Goal: Task Accomplishment & Management: Use online tool/utility

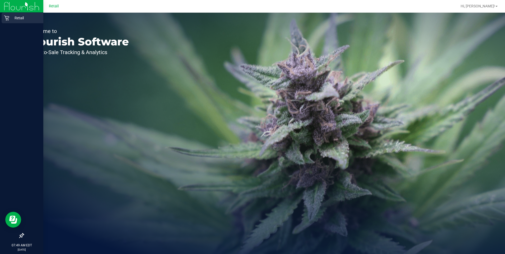
click at [6, 21] on div "Retail" at bounding box center [23, 18] width 42 height 11
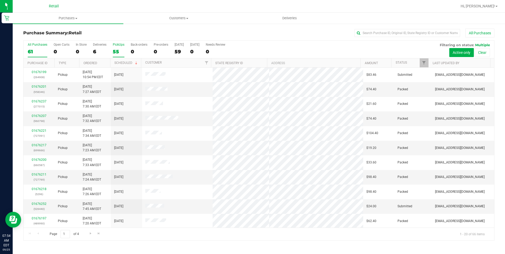
click at [113, 50] on div "55" at bounding box center [119, 52] width 12 height 6
click at [0, 0] on input "PickUps 55" at bounding box center [0, 0] width 0 height 0
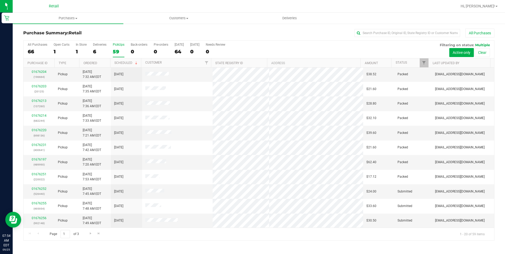
scroll to position [132, 0]
click at [91, 234] on span "Go to the next page" at bounding box center [91, 234] width 4 height 4
click at [90, 235] on span "Go to the next page" at bounding box center [91, 234] width 4 height 4
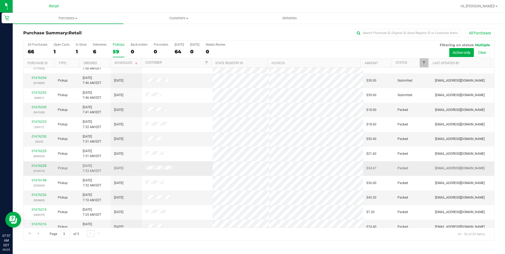
scroll to position [0, 0]
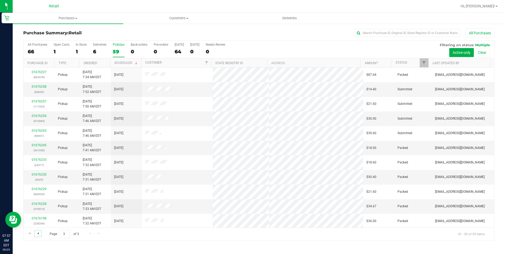
click at [38, 235] on span "Go to the previous page" at bounding box center [38, 234] width 4 height 4
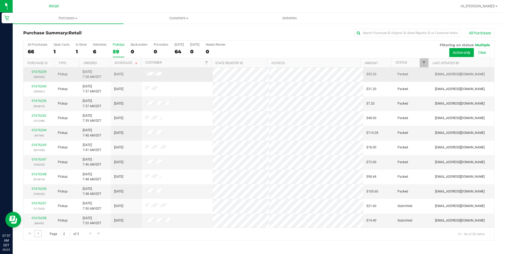
scroll to position [132, 0]
click at [36, 234] on span "Go to the previous page" at bounding box center [38, 234] width 4 height 4
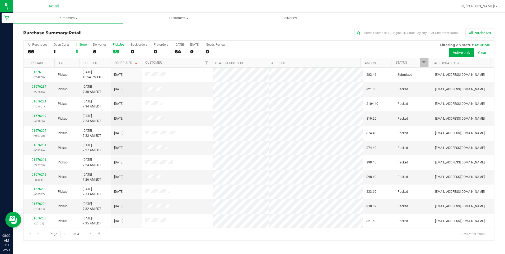
click at [80, 47] on label "In Store 1" at bounding box center [81, 50] width 11 height 15
click at [0, 0] on input "In Store 1" at bounding box center [0, 0] width 0 height 0
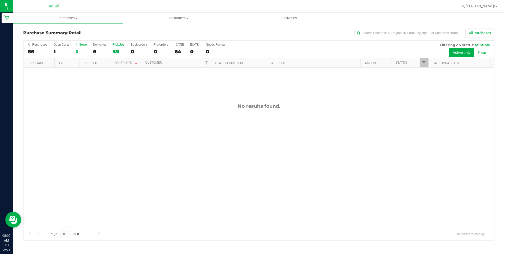
click at [118, 51] on div "59" at bounding box center [119, 52] width 12 height 6
click at [0, 0] on input "PickUps 59" at bounding box center [0, 0] width 0 height 0
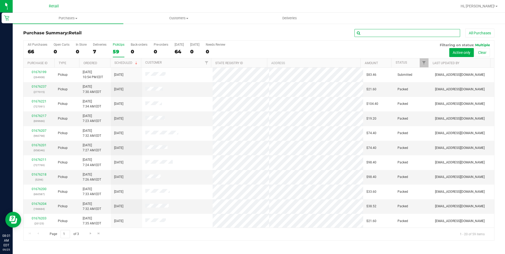
click at [411, 31] on input "text" at bounding box center [408, 33] width 106 height 8
type input "mcbride"
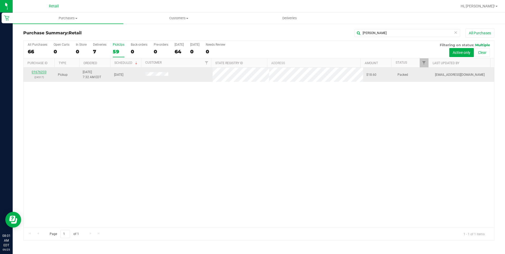
click at [43, 71] on link "01676233" at bounding box center [39, 72] width 15 height 4
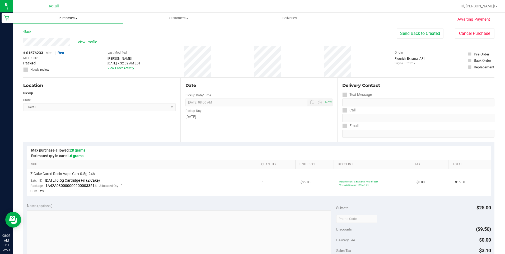
click at [63, 16] on span "Purchases" at bounding box center [68, 18] width 111 height 5
click at [49, 38] on li "Fulfillment" at bounding box center [68, 38] width 111 height 6
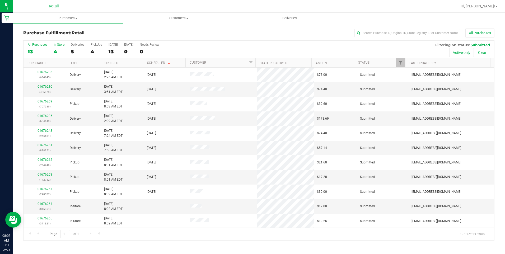
click at [54, 49] on div "4" at bounding box center [59, 52] width 11 height 6
click at [0, 0] on input "In Store 4" at bounding box center [0, 0] width 0 height 0
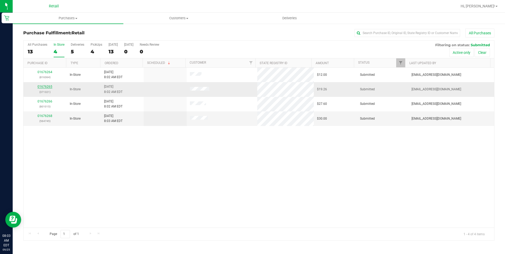
click at [42, 86] on link "01676265" at bounding box center [45, 87] width 15 height 4
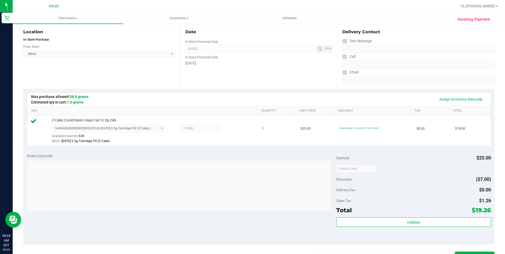
scroll to position [106, 0]
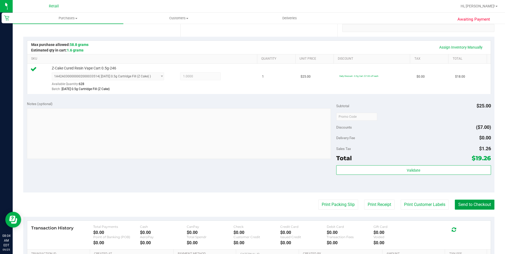
click at [478, 205] on button "Send to Checkout" at bounding box center [475, 205] width 40 height 10
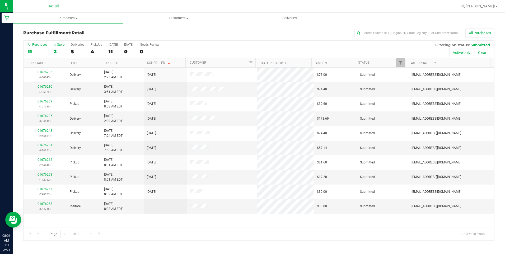
click at [59, 50] on div "2" at bounding box center [59, 52] width 11 height 6
click at [0, 0] on input "In Store 2" at bounding box center [0, 0] width 0 height 0
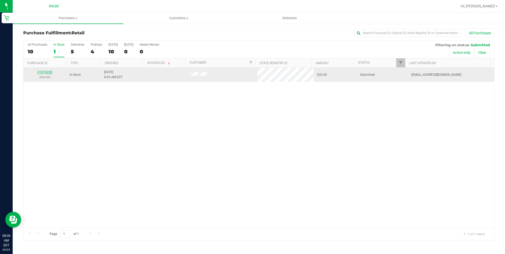
click at [41, 72] on link "01676268" at bounding box center [45, 72] width 15 height 4
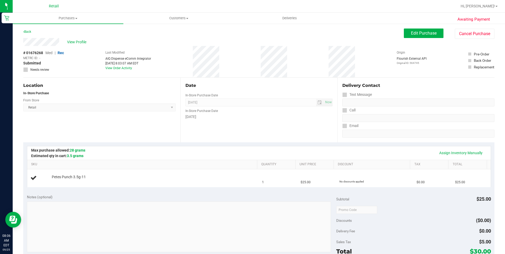
click at [207, 63] on div "# 01676268 Med | Rec METRC ID: - Submitted Needs review Last Modified AIQ Dispe…" at bounding box center [258, 61] width 471 height 31
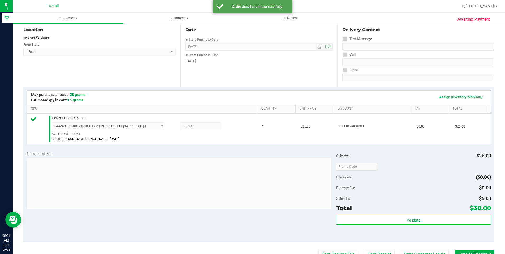
scroll to position [106, 0]
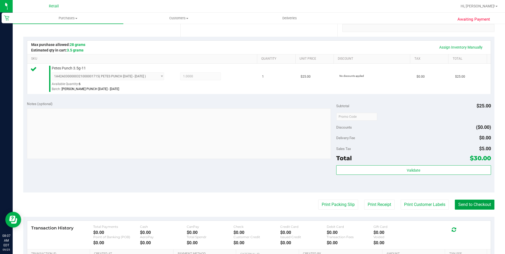
click at [483, 205] on button "Send to Checkout" at bounding box center [475, 205] width 40 height 10
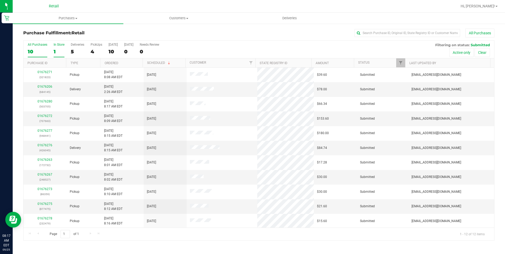
click at [55, 49] on div "1" at bounding box center [59, 52] width 11 height 6
click at [0, 0] on input "In Store 1" at bounding box center [0, 0] width 0 height 0
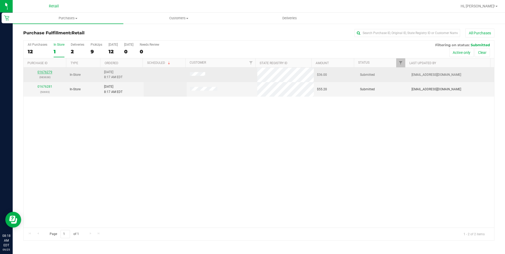
click at [47, 71] on link "01676279" at bounding box center [45, 72] width 15 height 4
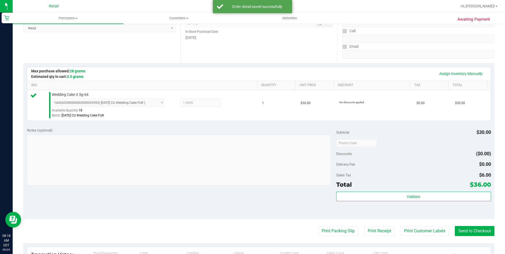
scroll to position [106, 0]
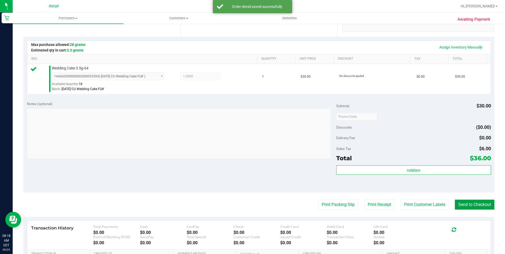
click at [460, 204] on button "Send to Checkout" at bounding box center [475, 205] width 40 height 10
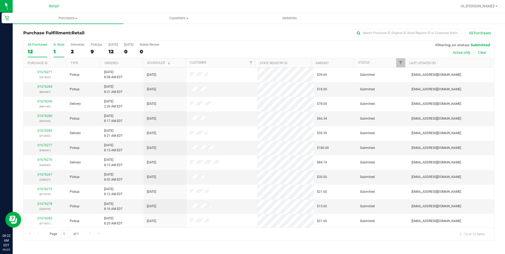
click at [56, 51] on div "1" at bounding box center [59, 52] width 11 height 6
click at [0, 0] on input "In Store 1" at bounding box center [0, 0] width 0 height 0
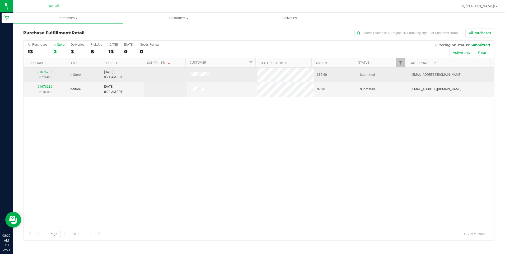
click at [45, 71] on link "01676283" at bounding box center [45, 72] width 15 height 4
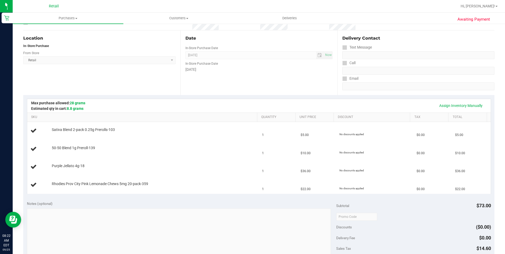
scroll to position [53, 0]
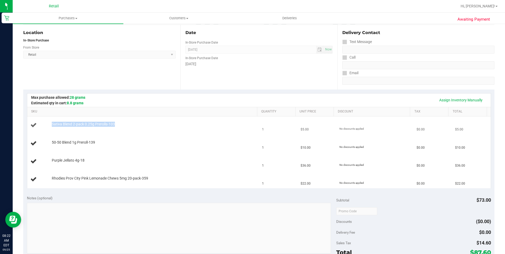
drag, startPoint x: 50, startPoint y: 124, endPoint x: 63, endPoint y: 127, distance: 13.8
click at [63, 127] on div "Sativa Blend 2-pack 0.25g Prerolls-103" at bounding box center [143, 125] width 226 height 7
drag, startPoint x: 63, startPoint y: 127, endPoint x: 146, endPoint y: 107, distance: 85.1
click at [146, 107] on th "SKU" at bounding box center [142, 112] width 230 height 10
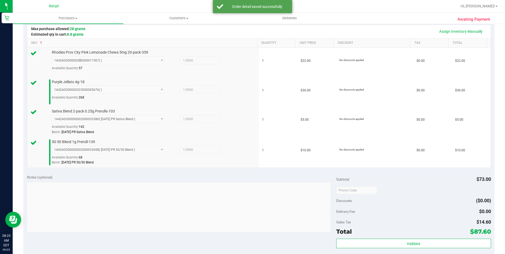
scroll to position [169, 0]
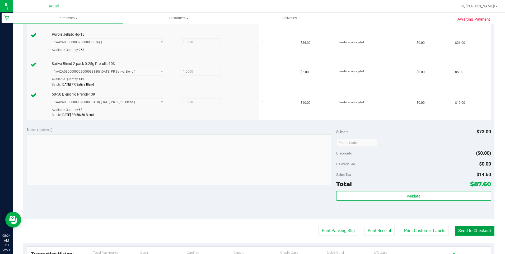
click at [477, 229] on button "Send to Checkout" at bounding box center [475, 231] width 40 height 10
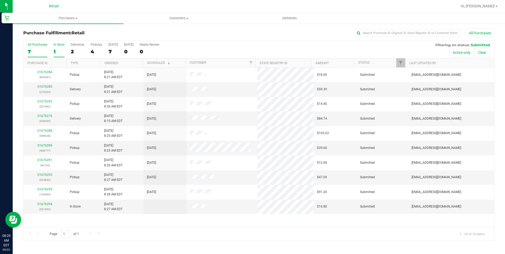
click at [58, 49] on div "1" at bounding box center [59, 52] width 11 height 6
click at [0, 0] on input "In Store 1" at bounding box center [0, 0] width 0 height 0
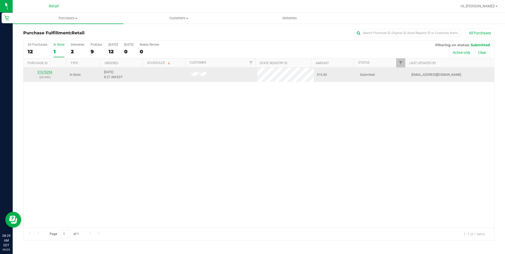
click at [46, 72] on link "01676294" at bounding box center [45, 72] width 15 height 4
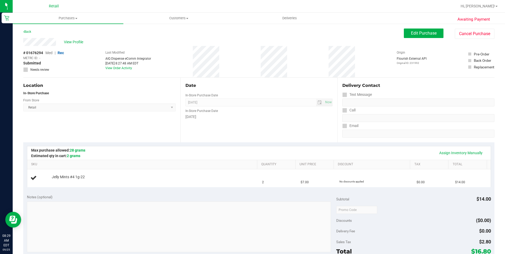
click at [264, 62] on div "# 01676294 Med | Rec METRC ID: - Submitted Needs review Last Modified AIQ Dispe…" at bounding box center [258, 61] width 471 height 31
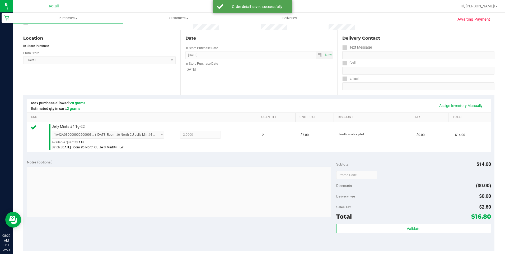
scroll to position [106, 0]
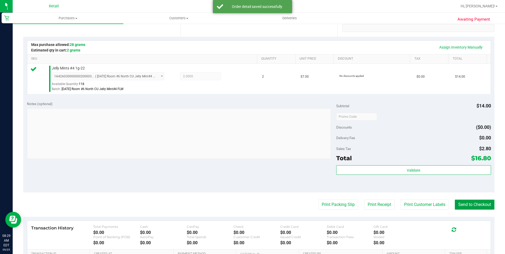
click at [474, 207] on button "Send to Checkout" at bounding box center [475, 205] width 40 height 10
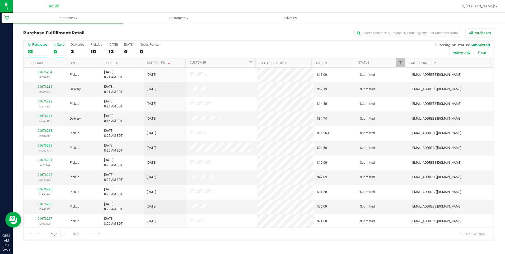
click at [59, 50] on div "0" at bounding box center [59, 52] width 11 height 6
click at [0, 0] on input "In Store 0" at bounding box center [0, 0] width 0 height 0
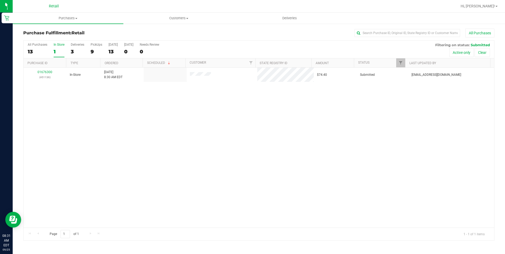
click at [199, 122] on div "01676300 (451136) In-Store 9/25/2025 8:30 AM EDT $74.40 Submitted aiqecomm@slat…" at bounding box center [259, 148] width 471 height 160
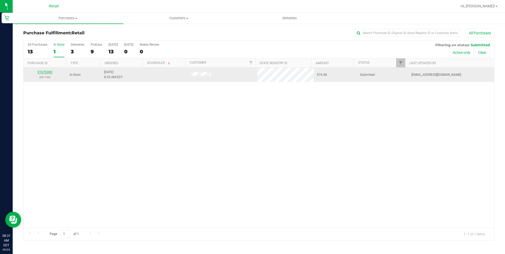
click at [41, 73] on link "01676300" at bounding box center [45, 72] width 15 height 4
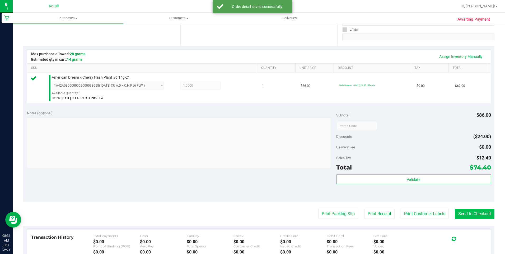
scroll to position [106, 0]
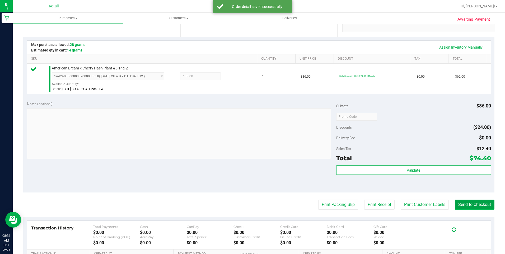
click at [456, 208] on button "Send to Checkout" at bounding box center [475, 205] width 40 height 10
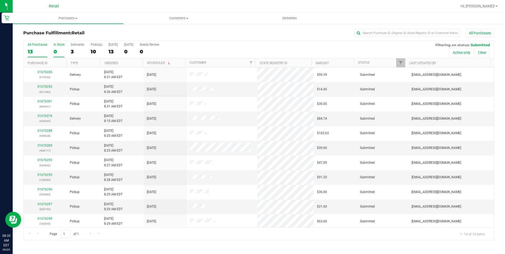
click at [59, 52] on div "0" at bounding box center [59, 52] width 11 height 6
click at [0, 0] on input "In Store 0" at bounding box center [0, 0] width 0 height 0
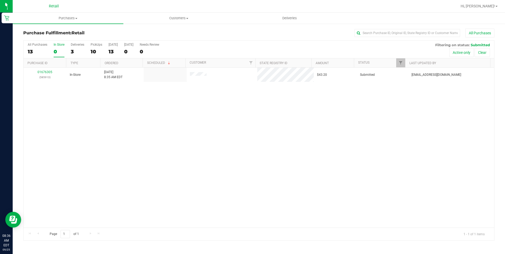
click at [56, 46] on div "In Store" at bounding box center [59, 45] width 11 height 4
click at [0, 0] on input "In Store 0" at bounding box center [0, 0] width 0 height 0
click at [55, 52] on div "1" at bounding box center [59, 52] width 11 height 6
click at [0, 0] on input "In Store 1" at bounding box center [0, 0] width 0 height 0
click at [75, 46] on div "Deliveries" at bounding box center [77, 45] width 13 height 4
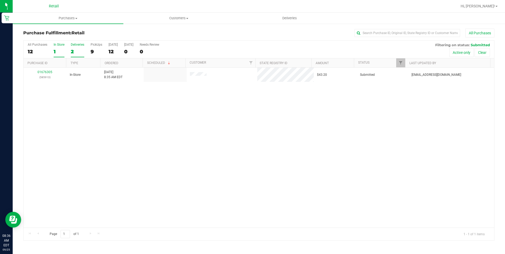
click at [0, 0] on input "Deliveries 2" at bounding box center [0, 0] width 0 height 0
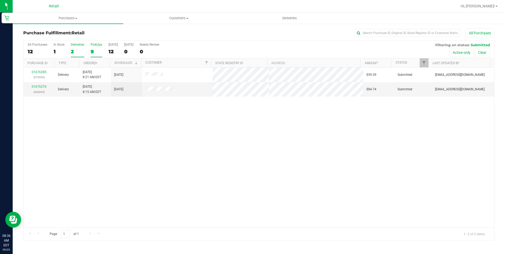
click at [92, 51] on div "9" at bounding box center [97, 52] width 12 height 6
click at [0, 0] on input "PickUps 9" at bounding box center [0, 0] width 0 height 0
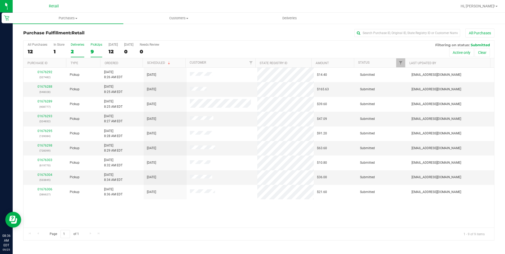
click at [72, 50] on div "2" at bounding box center [77, 52] width 13 height 6
click at [0, 0] on input "Deliveries 2" at bounding box center [0, 0] width 0 height 0
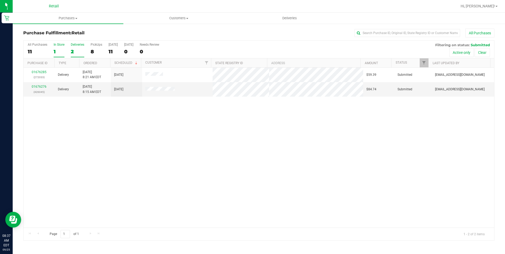
click at [55, 53] on div "1" at bounding box center [59, 52] width 11 height 6
click at [0, 0] on input "In Store 1" at bounding box center [0, 0] width 0 height 0
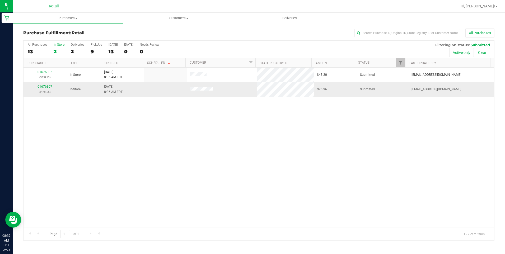
click at [37, 87] on div "01676307 (209855)" at bounding box center [45, 89] width 37 height 10
click at [44, 87] on link "01676307" at bounding box center [45, 87] width 15 height 4
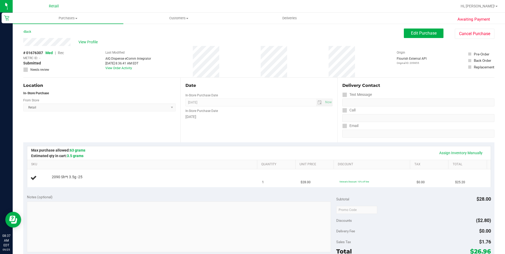
drag, startPoint x: 326, startPoint y: 57, endPoint x: 357, endPoint y: 61, distance: 31.4
click at [357, 61] on div "# 01676307 Med | Rec METRC ID: - Submitted Needs review Last Modified AIQ Dispe…" at bounding box center [258, 61] width 471 height 31
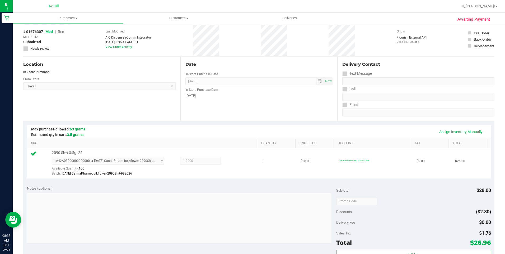
scroll to position [79, 0]
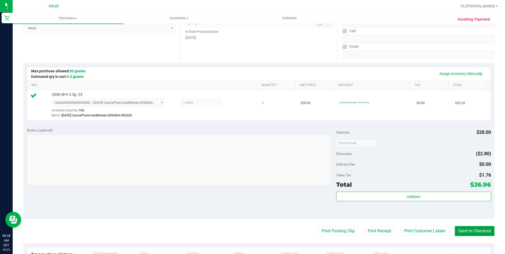
click at [465, 231] on button "Send to Checkout" at bounding box center [475, 231] width 40 height 10
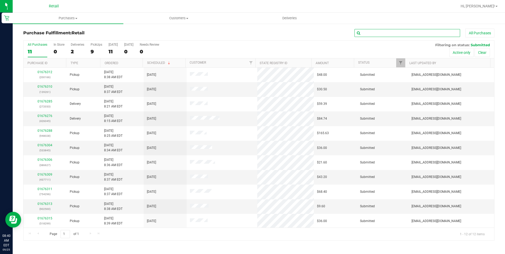
click at [401, 33] on input "text" at bounding box center [408, 33] width 106 height 8
type input "clancy"
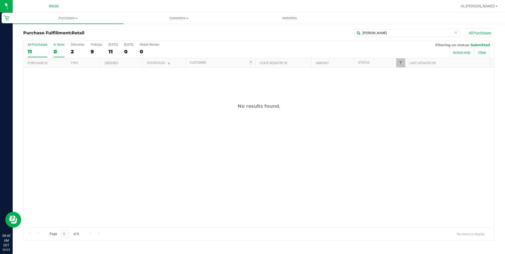
click at [54, 50] on div "0" at bounding box center [59, 52] width 11 height 6
click at [0, 0] on input "In Store 0" at bounding box center [0, 0] width 0 height 0
drag, startPoint x: 89, startPoint y: 49, endPoint x: 95, endPoint y: 50, distance: 6.5
click at [90, 49] on div "All Purchases 11 In Store 0 Deliveries 2 PickUps 9 Today 11 Tomorrow 0 Needs Re…" at bounding box center [259, 50] width 471 height 18
click at [95, 50] on div "9" at bounding box center [97, 52] width 12 height 6
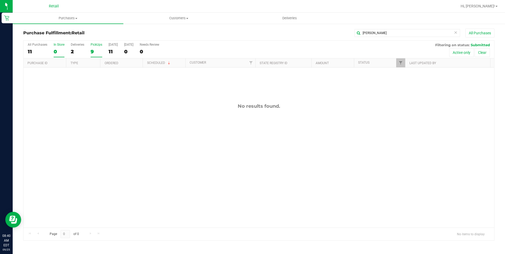
click at [0, 0] on input "PickUps 9" at bounding box center [0, 0] width 0 height 0
click at [456, 31] on icon at bounding box center [456, 32] width 4 height 6
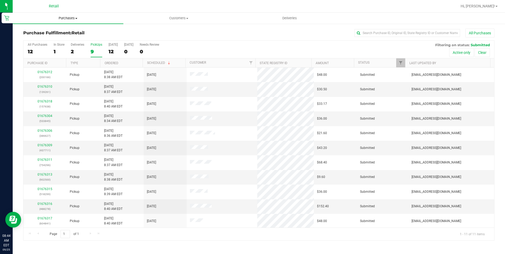
click at [63, 18] on span "Purchases" at bounding box center [68, 18] width 111 height 5
click at [201, 27] on div "Purchase Fulfillment: Retail All Purchases All Purchases 12 In Store 1 Deliveri…" at bounding box center [259, 134] width 493 height 223
click at [54, 48] on label "In Store 1" at bounding box center [59, 50] width 11 height 15
click at [0, 0] on input "In Store 1" at bounding box center [0, 0] width 0 height 0
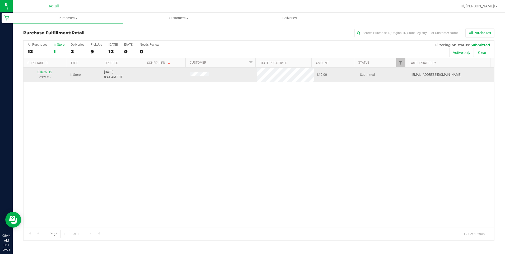
click at [45, 72] on link "01676319" at bounding box center [45, 72] width 15 height 4
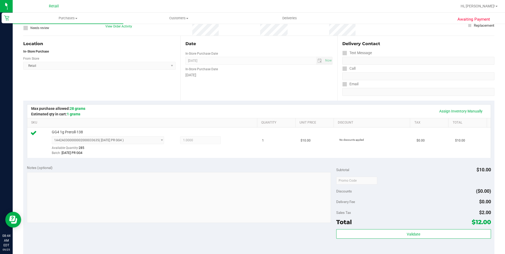
scroll to position [106, 0]
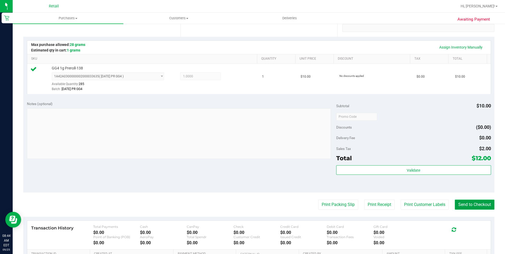
click at [472, 201] on button "Send to Checkout" at bounding box center [475, 205] width 40 height 10
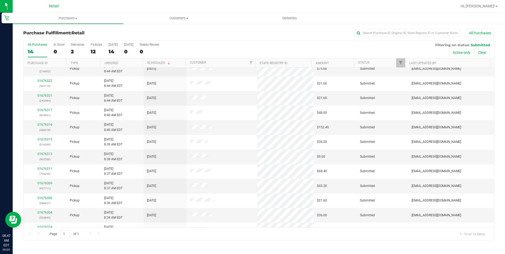
scroll to position [118, 0]
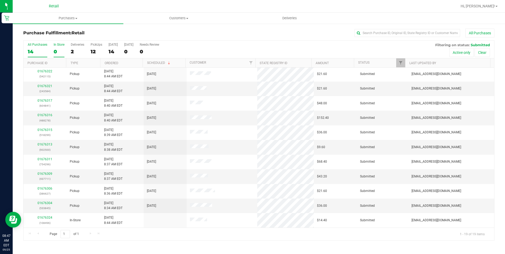
click at [54, 51] on div "0" at bounding box center [59, 52] width 11 height 6
click at [0, 0] on input "In Store 0" at bounding box center [0, 0] width 0 height 0
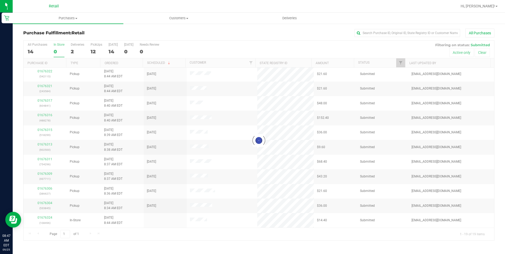
scroll to position [0, 0]
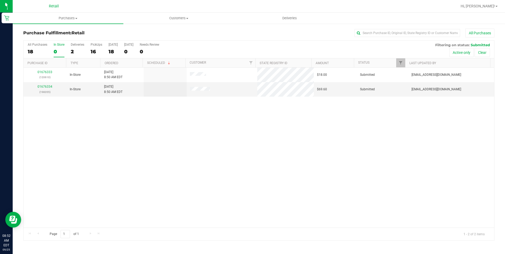
click at [210, 144] on div "01676333 (120610) In-Store 9/25/2025 8:50 AM EDT $18.00 Submitted aiqecomm@slat…" at bounding box center [259, 148] width 471 height 160
click at [49, 87] on link "01676334" at bounding box center [45, 87] width 15 height 4
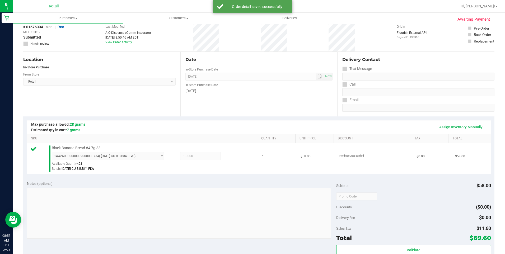
scroll to position [106, 0]
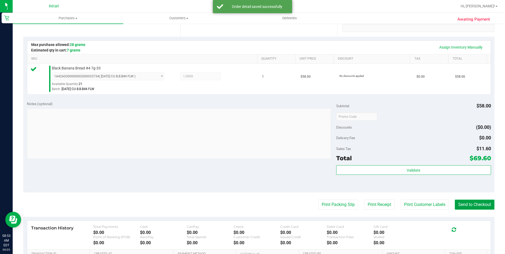
click at [461, 206] on button "Send to Checkout" at bounding box center [475, 205] width 40 height 10
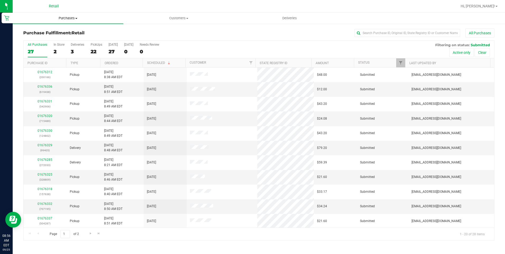
click at [61, 22] on uib-tab-heading "Purchases Summary of purchases Fulfillment All purchases" at bounding box center [68, 18] width 111 height 11
click at [54, 40] on li "Fulfillment" at bounding box center [68, 38] width 111 height 6
click at [60, 54] on div "3" at bounding box center [59, 52] width 11 height 6
click at [0, 0] on input "In Store 3" at bounding box center [0, 0] width 0 height 0
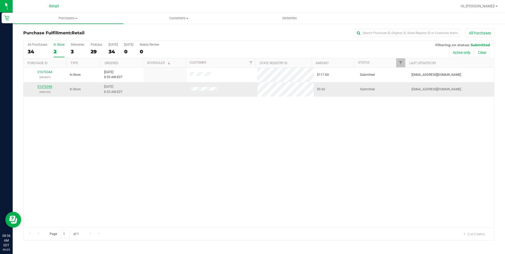
click at [48, 86] on link "01676346" at bounding box center [45, 87] width 15 height 4
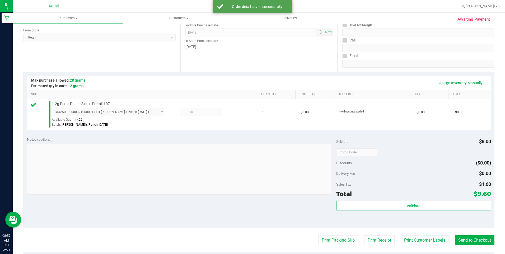
scroll to position [79, 0]
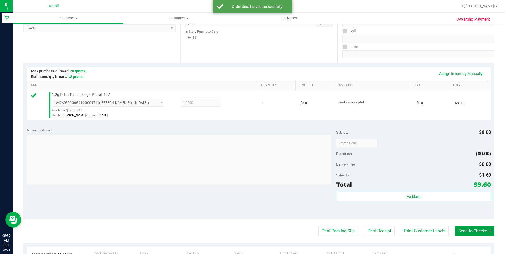
click at [471, 230] on button "Send to Checkout" at bounding box center [475, 231] width 40 height 10
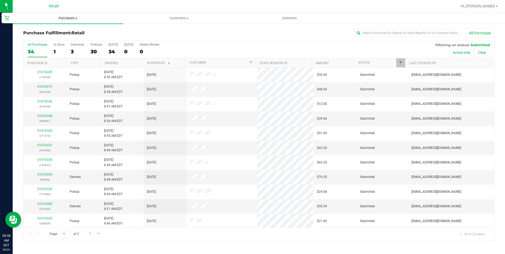
click at [64, 14] on uib-tab-heading "Purchases Summary of purchases Fulfillment All purchases" at bounding box center [68, 18] width 111 height 11
click at [156, 17] on span "Customers" at bounding box center [179, 18] width 110 height 5
click at [58, 51] on div "1" at bounding box center [59, 52] width 11 height 6
click at [0, 0] on input "In Store 1" at bounding box center [0, 0] width 0 height 0
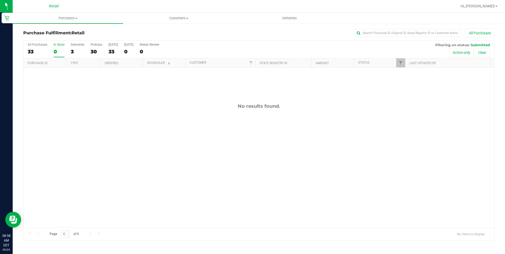
click at [67, 51] on div "All Purchases 33 In Store 0 Deliveries 3 PickUps 30 Today 33 Tomorrow 0 Needs R…" at bounding box center [259, 50] width 471 height 18
click at [72, 51] on div "3" at bounding box center [77, 52] width 13 height 6
click at [0, 0] on input "Deliveries 3" at bounding box center [0, 0] width 0 height 0
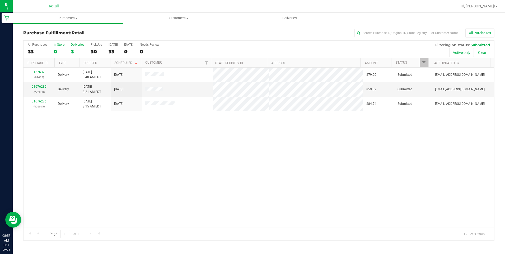
click at [56, 51] on div "0" at bounding box center [59, 52] width 11 height 6
click at [0, 0] on input "In Store 0" at bounding box center [0, 0] width 0 height 0
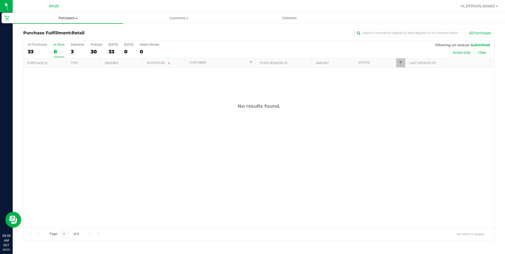
click at [65, 17] on span "Purchases" at bounding box center [68, 18] width 110 height 5
click at [47, 39] on li "Fulfillment" at bounding box center [68, 38] width 111 height 6
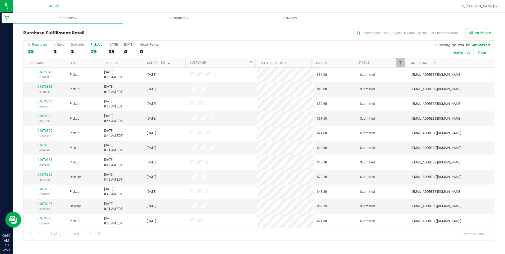
click at [95, 49] on div "29" at bounding box center [97, 52] width 12 height 6
click at [0, 0] on input "PickUps 29" at bounding box center [0, 0] width 0 height 0
click at [411, 29] on input "text" at bounding box center [408, 33] width 106 height 8
type input "loz"
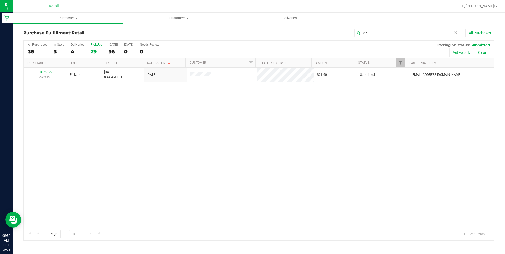
click at [280, 122] on div "01676322 (542115) Pickup 9/25/2025 8:44 AM EDT 9/25/2025 $21.60 Submitted aiqec…" at bounding box center [259, 148] width 471 height 160
click at [277, 122] on div "01676322 (542115) Pickup 9/25/2025 8:44 AM EDT 9/25/2025 $21.60 Submitted aiqec…" at bounding box center [259, 148] width 471 height 160
click at [55, 50] on div "3" at bounding box center [59, 52] width 11 height 6
click at [0, 0] on input "In Store 3" at bounding box center [0, 0] width 0 height 0
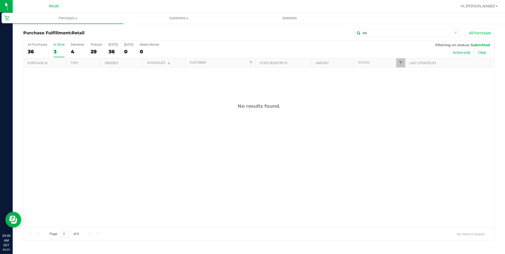
drag, startPoint x: 55, startPoint y: 47, endPoint x: 58, endPoint y: 45, distance: 3.2
click at [58, 45] on label "In Store 3" at bounding box center [59, 50] width 11 height 15
click at [456, 33] on icon at bounding box center [456, 32] width 4 height 6
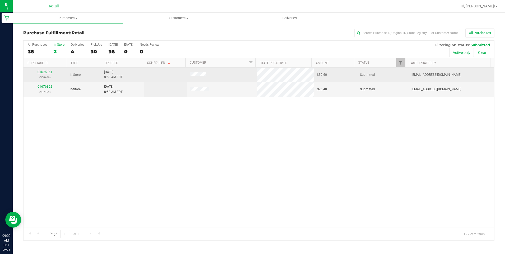
click at [43, 73] on link "01676351" at bounding box center [45, 72] width 15 height 4
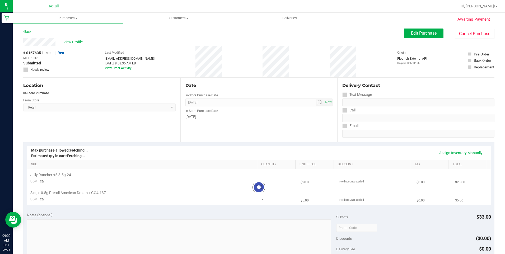
click at [325, 133] on div "Date In-Store Purchase Date Sep 25, 2025 Now In-Store Purchase Date Thursday" at bounding box center [259, 110] width 157 height 65
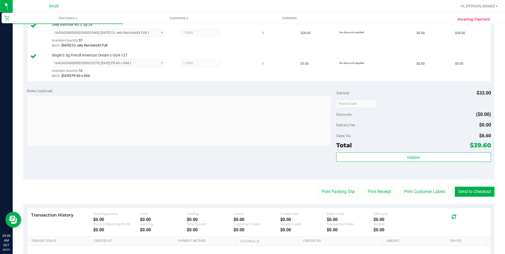
scroll to position [159, 0]
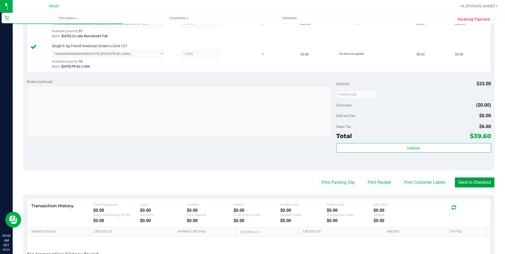
click at [466, 178] on button "Send to Checkout" at bounding box center [475, 183] width 40 height 10
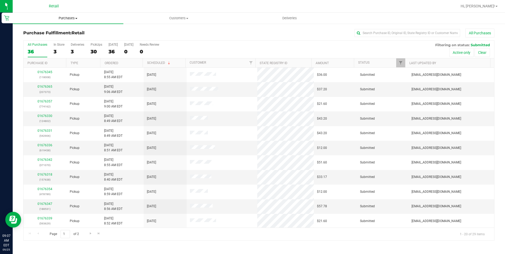
click at [65, 19] on span "Purchases" at bounding box center [68, 18] width 111 height 5
click at [60, 38] on li "Fulfillment" at bounding box center [68, 38] width 111 height 6
click at [52, 51] on div "All Purchases 29 In Store 1 Deliveries 1 PickUps 27 Today 29 Tomorrow 0 Needs R…" at bounding box center [259, 50] width 471 height 18
click at [56, 51] on div "1" at bounding box center [59, 52] width 11 height 6
click at [0, 0] on input "In Store 1" at bounding box center [0, 0] width 0 height 0
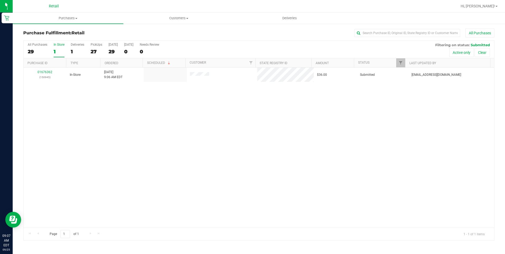
click at [202, 181] on div "01676362 (150945) In-Store 9/25/2025 9:06 AM EDT $36.00 Submitted aiqecomm@slat…" at bounding box center [259, 148] width 471 height 160
click at [89, 49] on div "All Purchases 28 In Store 1 Deliveries 1 PickUps 26 Today 28 Tomorrow 0 Needs R…" at bounding box center [259, 50] width 471 height 18
click at [94, 52] on div "26" at bounding box center [97, 52] width 12 height 6
click at [0, 0] on input "PickUps 26" at bounding box center [0, 0] width 0 height 0
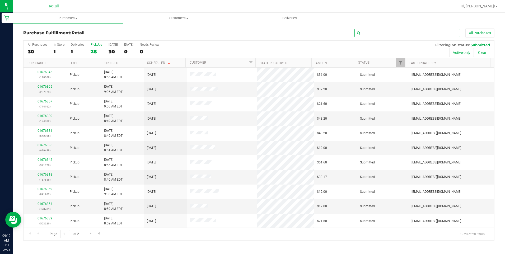
click at [370, 31] on input "text" at bounding box center [408, 33] width 106 height 8
type input "jorge"
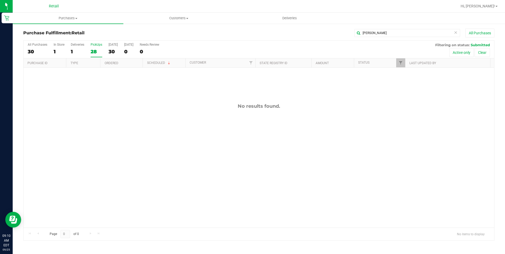
click at [456, 32] on icon at bounding box center [456, 32] width 4 height 6
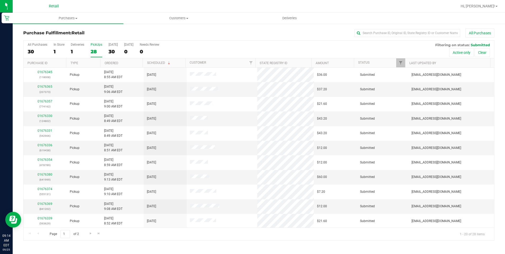
click at [96, 50] on div "28" at bounding box center [97, 52] width 12 height 6
click at [0, 0] on input "PickUps 28" at bounding box center [0, 0] width 0 height 0
click at [390, 35] on input "text" at bounding box center [408, 33] width 106 height 8
type input "barros"
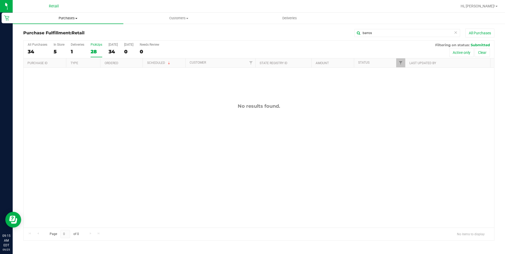
click at [64, 17] on span "Purchases" at bounding box center [68, 18] width 111 height 5
click at [156, 14] on uib-tab-heading "Customers All customers Add a new customer All physicians" at bounding box center [179, 18] width 110 height 11
click at [57, 52] on div "5" at bounding box center [59, 52] width 11 height 6
click at [0, 0] on input "In Store 5" at bounding box center [0, 0] width 0 height 0
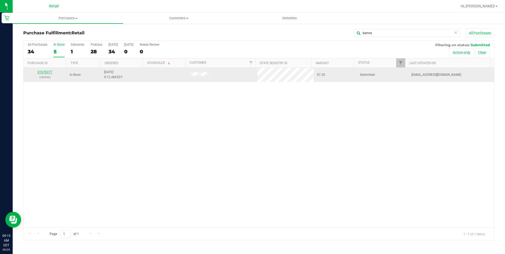
click at [42, 72] on link "01676377" at bounding box center [45, 72] width 15 height 4
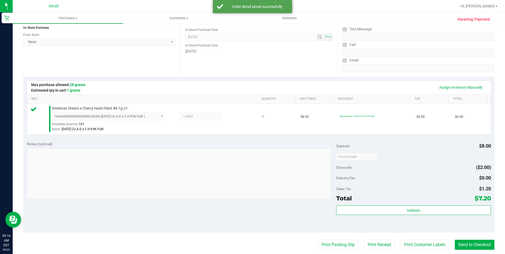
scroll to position [106, 0]
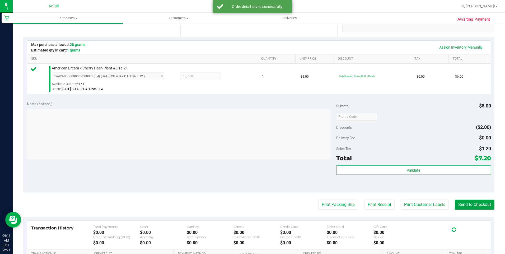
click at [483, 207] on button "Send to Checkout" at bounding box center [475, 205] width 40 height 10
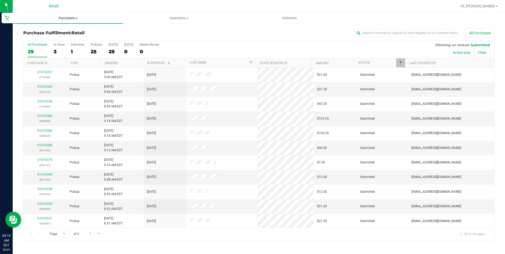
click at [70, 22] on uib-tab-heading "Purchases Summary of purchases Fulfillment All purchases" at bounding box center [68, 18] width 110 height 11
click at [55, 39] on li "Fulfillment" at bounding box center [68, 38] width 111 height 6
click at [64, 15] on uib-tab-heading "Purchases Summary of purchases Fulfillment All purchases" at bounding box center [68, 18] width 111 height 11
click at [53, 38] on li "Fulfillment" at bounding box center [68, 38] width 111 height 6
click at [60, 49] on div "3" at bounding box center [59, 52] width 11 height 6
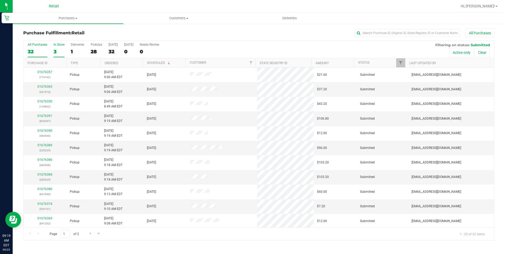
click at [0, 0] on input "In Store 3" at bounding box center [0, 0] width 0 height 0
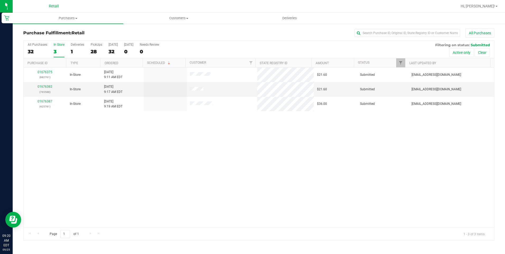
click at [298, 157] on div "01676375 (882761) In-Store 9/25/2025 9:11 AM EDT $21.60 Submitted aiqecomm@slat…" at bounding box center [259, 148] width 471 height 160
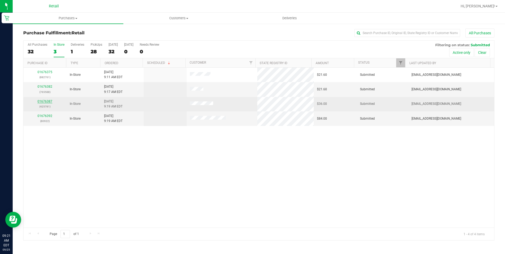
click at [46, 101] on link "01676387" at bounding box center [45, 102] width 15 height 4
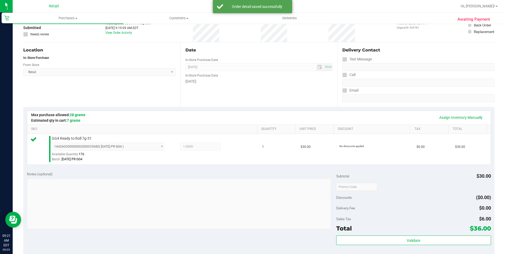
scroll to position [79, 0]
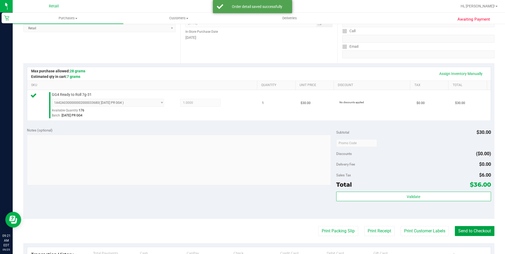
click at [475, 233] on button "Send to Checkout" at bounding box center [475, 231] width 40 height 10
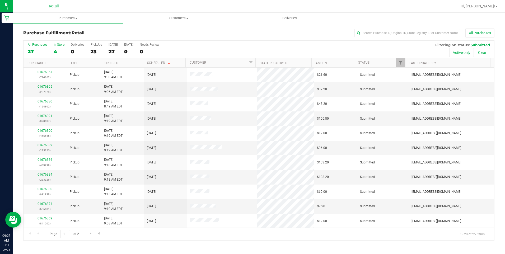
click at [55, 51] on div "4" at bounding box center [59, 52] width 11 height 6
click at [0, 0] on input "In Store 4" at bounding box center [0, 0] width 0 height 0
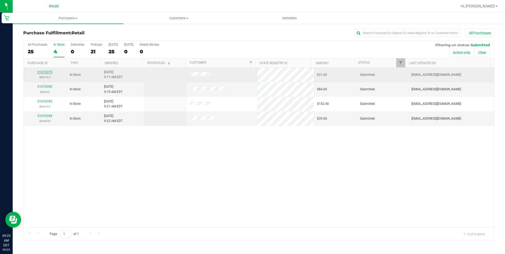
click at [48, 71] on link "01676375" at bounding box center [45, 72] width 15 height 4
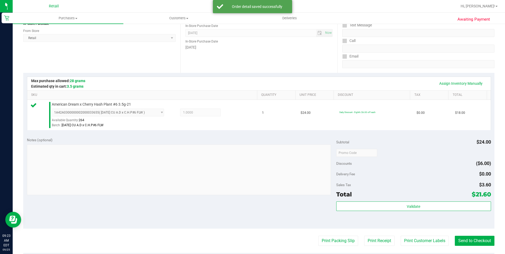
scroll to position [79, 0]
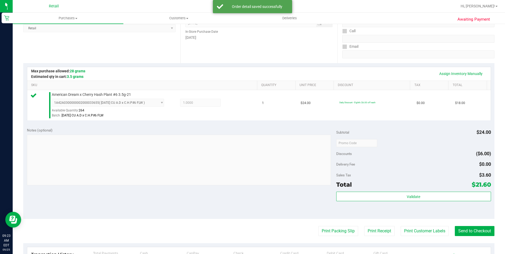
click at [462, 226] on purchase-details "Back Edit Purchase Cancel Purchase View Profile # 01676375 Med | Rec METRC ID: …" at bounding box center [258, 145] width 471 height 393
click at [461, 228] on button "Send to Checkout" at bounding box center [475, 231] width 40 height 10
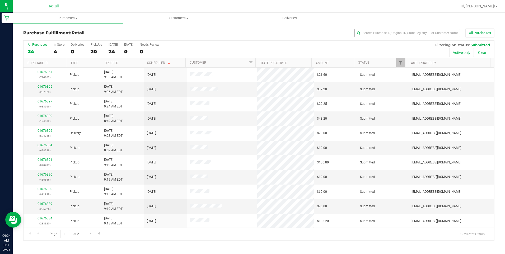
drag, startPoint x: 391, startPoint y: 38, endPoint x: 391, endPoint y: 33, distance: 5.6
click at [391, 38] on div "Purchase Fulfillment: Retail All Purchases" at bounding box center [258, 35] width 471 height 12
click at [391, 33] on input "text" at bounding box center [408, 33] width 106 height 8
click at [92, 50] on div "20" at bounding box center [97, 52] width 12 height 6
click at [0, 0] on input "PickUps 20" at bounding box center [0, 0] width 0 height 0
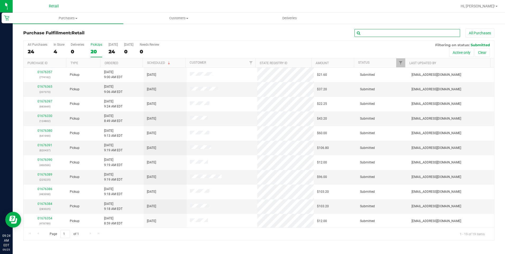
click at [388, 33] on input "text" at bounding box center [408, 33] width 106 height 8
type input "clem"
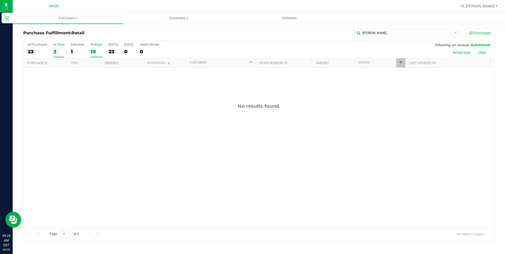
click at [59, 49] on div "3" at bounding box center [59, 52] width 11 height 6
click at [0, 0] on input "In Store 3" at bounding box center [0, 0] width 0 height 0
click at [454, 32] on icon at bounding box center [456, 32] width 4 height 6
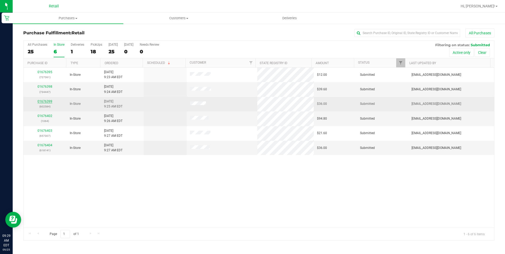
click at [47, 101] on link "01676399" at bounding box center [45, 102] width 15 height 4
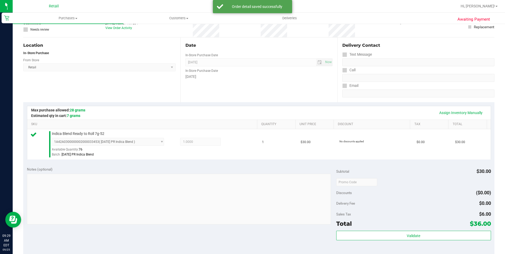
scroll to position [79, 0]
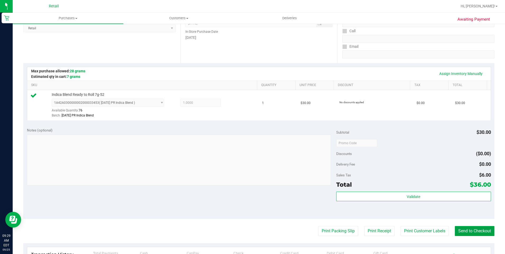
click at [477, 229] on button "Send to Checkout" at bounding box center [475, 231] width 40 height 10
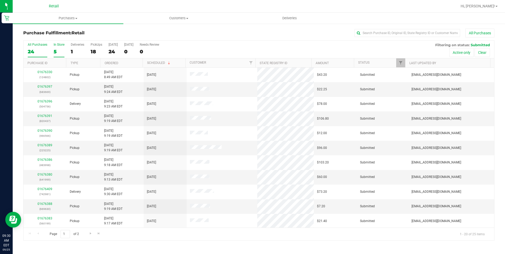
click at [55, 53] on div "5" at bounding box center [59, 52] width 11 height 6
click at [0, 0] on input "In Store 5" at bounding box center [0, 0] width 0 height 0
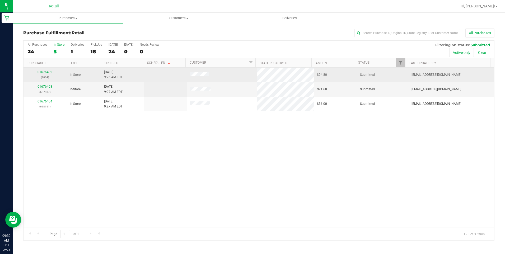
click at [45, 75] on div "01676402 (1064)" at bounding box center [45, 75] width 37 height 10
click at [46, 73] on link "01676402" at bounding box center [45, 72] width 15 height 4
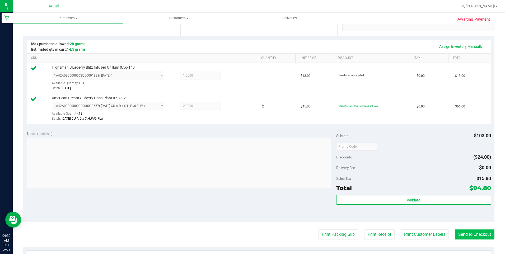
scroll to position [132, 0]
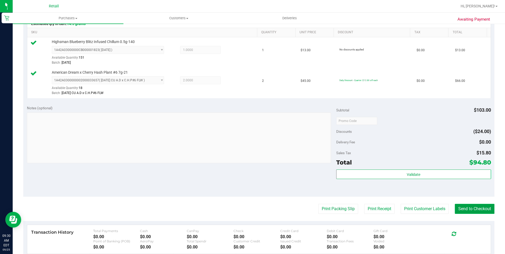
click at [470, 207] on button "Send to Checkout" at bounding box center [475, 209] width 40 height 10
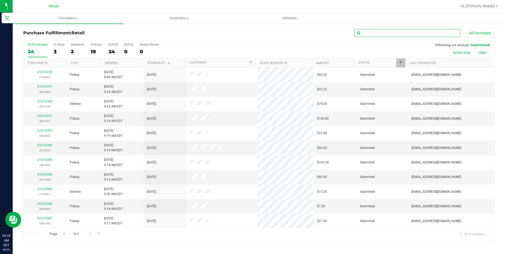
click at [371, 32] on input "text" at bounding box center [408, 33] width 106 height 8
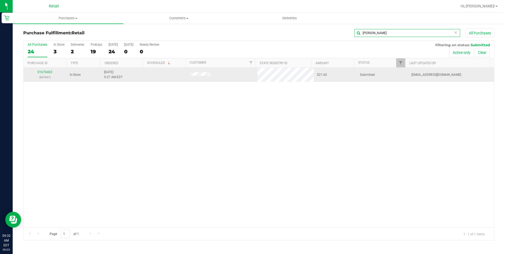
type input "danny"
click at [49, 70] on td "01676403 (657307)" at bounding box center [45, 75] width 43 height 14
click at [49, 70] on link "01676403" at bounding box center [45, 72] width 15 height 4
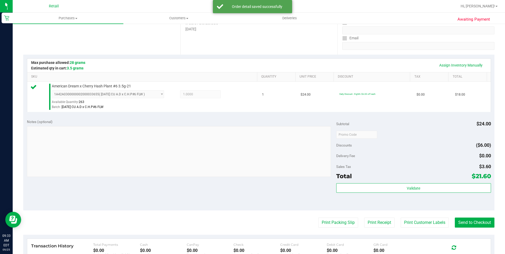
scroll to position [106, 0]
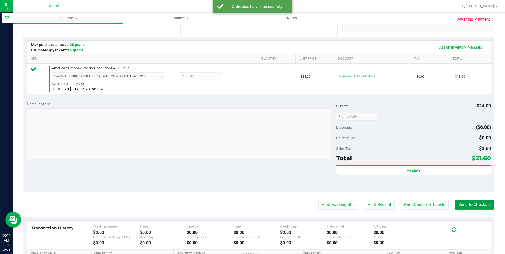
click at [467, 210] on button "Send to Checkout" at bounding box center [475, 205] width 40 height 10
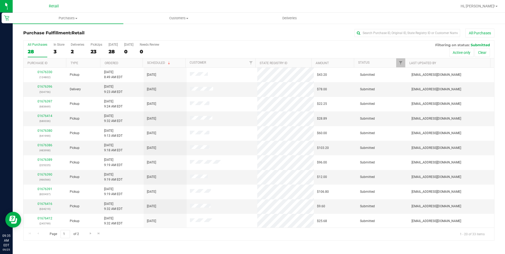
click at [52, 49] on div "All Purchases 28 In Store 3 Deliveries 2 PickUps 23 Today 28 Tomorrow 0 Needs R…" at bounding box center [259, 50] width 471 height 18
click at [54, 49] on div "3" at bounding box center [59, 52] width 11 height 6
click at [0, 0] on input "In Store 3" at bounding box center [0, 0] width 0 height 0
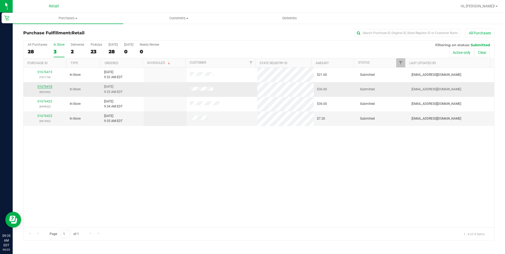
click at [49, 85] on link "01676418" at bounding box center [45, 87] width 15 height 4
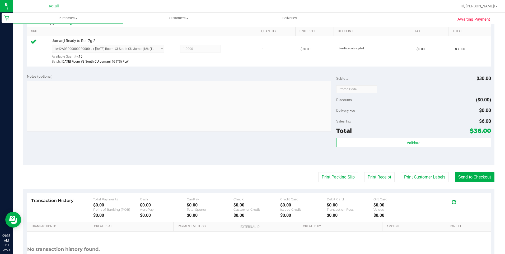
scroll to position [159, 0]
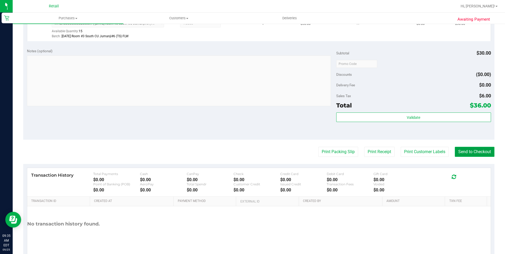
click at [465, 157] on button "Send to Checkout" at bounding box center [475, 152] width 40 height 10
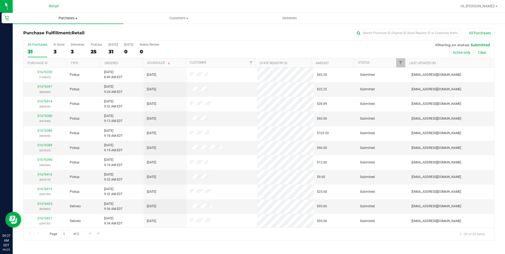
click at [67, 16] on span "Purchases" at bounding box center [68, 18] width 111 height 5
click at [98, 6] on div at bounding box center [276, 6] width 363 height 10
click at [56, 49] on div "3" at bounding box center [59, 52] width 11 height 6
click at [0, 0] on input "In Store 3" at bounding box center [0, 0] width 0 height 0
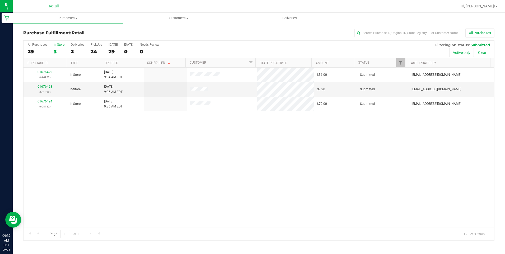
click at [210, 158] on div "01676422 (644922) In-Store 9/25/2025 9:34 AM EDT $36.00 Submitted aiqecomm@slat…" at bounding box center [259, 148] width 471 height 160
click at [57, 50] on div "3" at bounding box center [59, 52] width 11 height 6
click at [0, 0] on input "In Store 3" at bounding box center [0, 0] width 0 height 0
click at [44, 87] on link "01676427" at bounding box center [45, 87] width 15 height 4
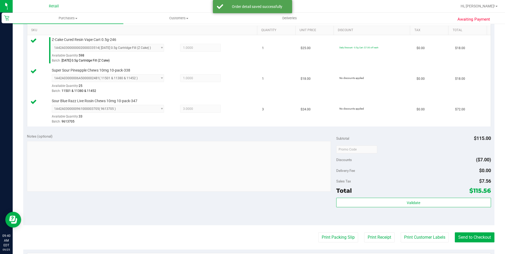
scroll to position [185, 0]
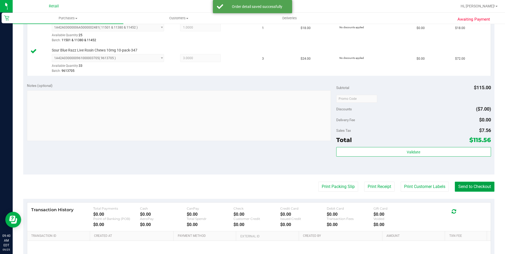
click at [471, 190] on button "Send to Checkout" at bounding box center [475, 187] width 40 height 10
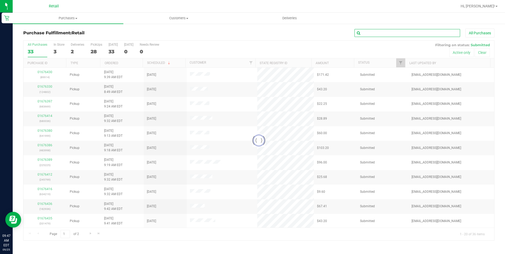
click at [366, 29] on input "text" at bounding box center [408, 33] width 106 height 8
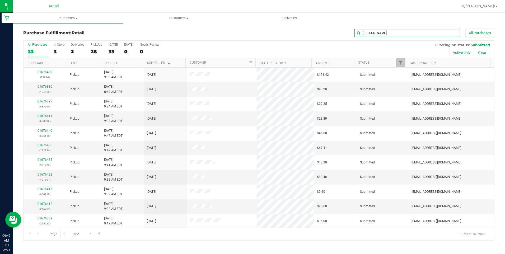
type input "michael"
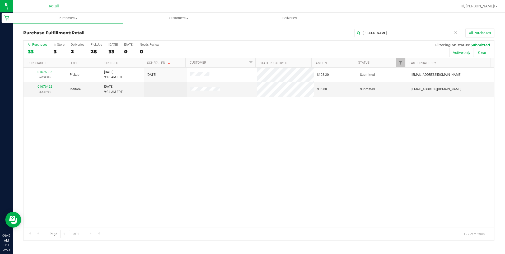
click at [146, 127] on div "01676386 (483998) Pickup 9/25/2025 9:18 AM EDT 9/25/2025 $103.20 Submitted aiqe…" at bounding box center [259, 148] width 471 height 160
click at [46, 87] on link "01676422" at bounding box center [45, 87] width 15 height 4
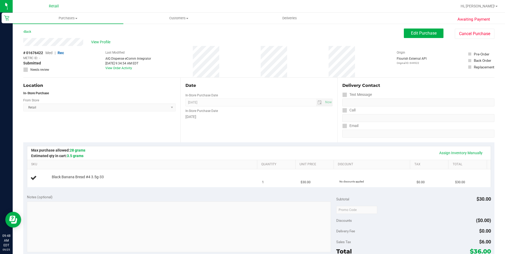
click at [194, 63] on div "# 01676422 Med | Rec METRC ID: - Submitted Needs review Last Modified AIQ Dispe…" at bounding box center [258, 61] width 471 height 31
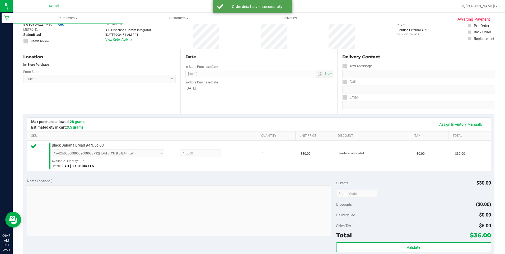
scroll to position [106, 0]
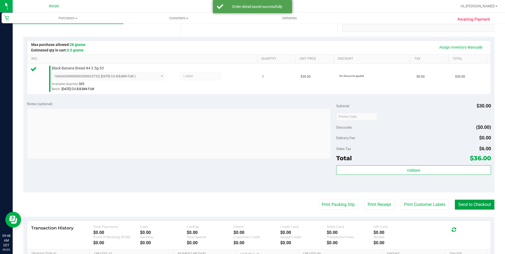
click at [480, 207] on button "Send to Checkout" at bounding box center [475, 205] width 40 height 10
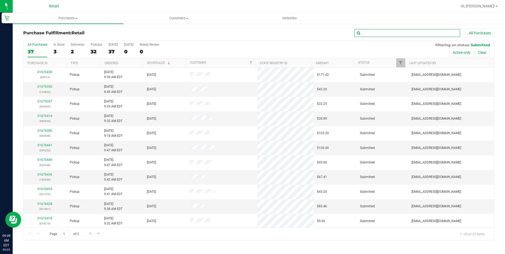
click at [376, 33] on input "text" at bounding box center [408, 33] width 106 height 8
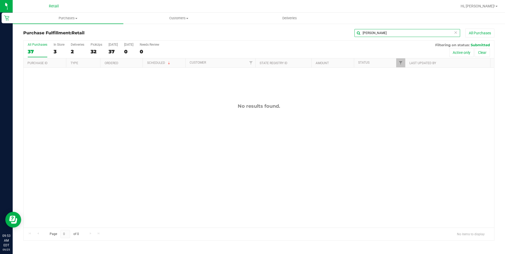
click at [421, 36] on input "luis" at bounding box center [408, 33] width 106 height 8
type input "josh"
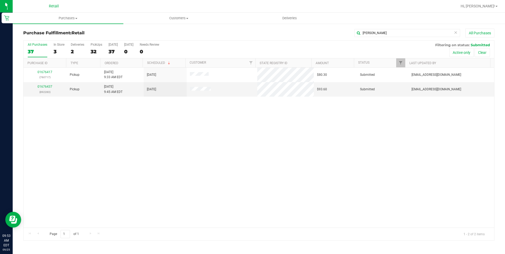
click at [144, 132] on div "01676417 (760717) Pickup 9/25/2025 9:33 AM EDT 9/25/2025 $80.30 Submitted aiqec…" at bounding box center [259, 148] width 471 height 160
click at [58, 51] on div "3" at bounding box center [59, 52] width 11 height 6
click at [0, 0] on input "In Store 3" at bounding box center [0, 0] width 0 height 0
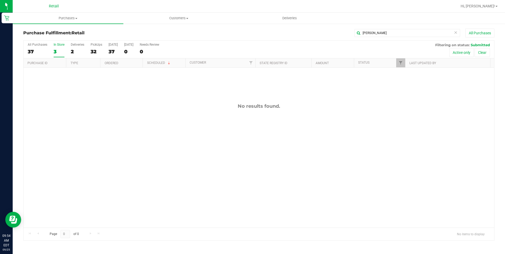
click at [455, 32] on icon at bounding box center [456, 32] width 4 height 6
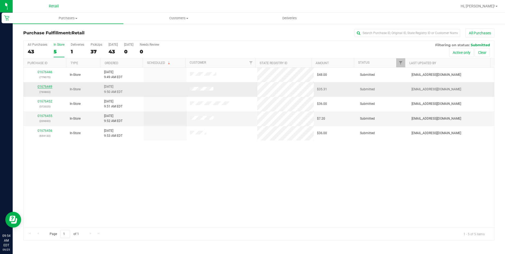
click at [44, 87] on link "01676449" at bounding box center [45, 87] width 15 height 4
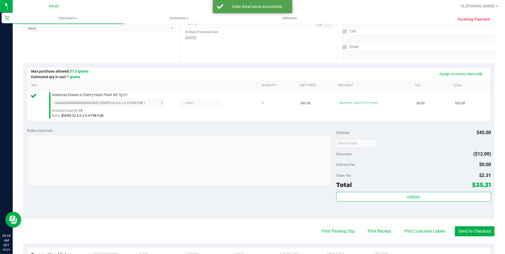
scroll to position [79, 0]
click at [466, 234] on button "Send to Checkout" at bounding box center [475, 231] width 40 height 10
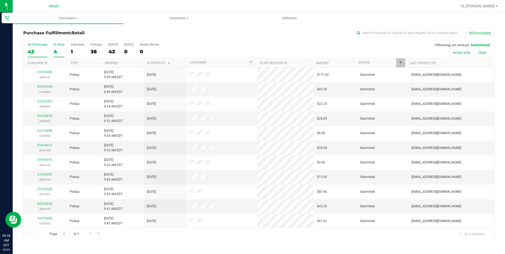
click at [57, 51] on div "4" at bounding box center [59, 52] width 11 height 6
click at [0, 0] on input "In Store 4" at bounding box center [0, 0] width 0 height 0
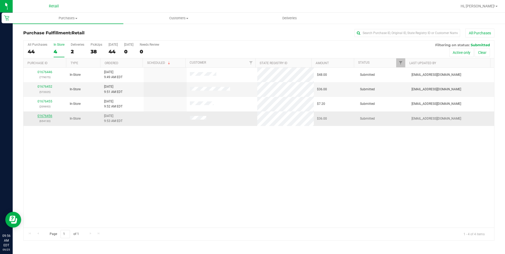
click at [48, 114] on link "01676456" at bounding box center [45, 116] width 15 height 4
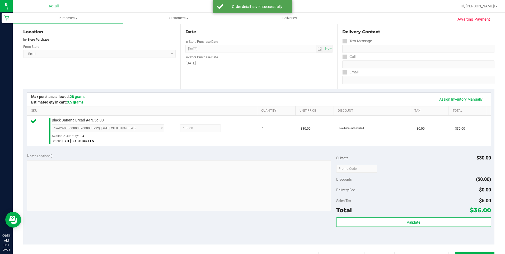
scroll to position [106, 0]
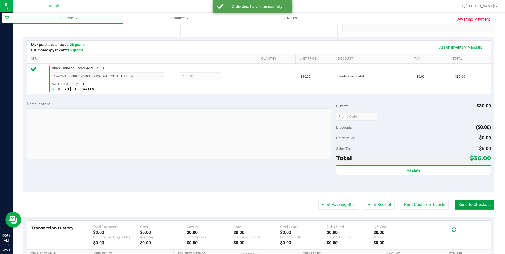
click at [472, 201] on button "Send to Checkout" at bounding box center [475, 205] width 40 height 10
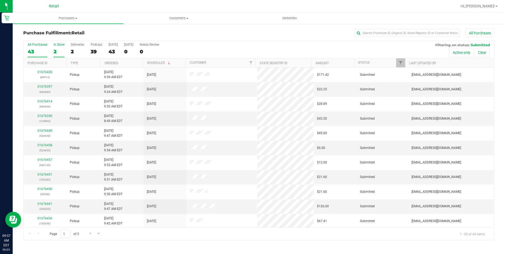
click at [57, 49] on div "2" at bounding box center [59, 52] width 11 height 6
click at [0, 0] on input "In Store 2" at bounding box center [0, 0] width 0 height 0
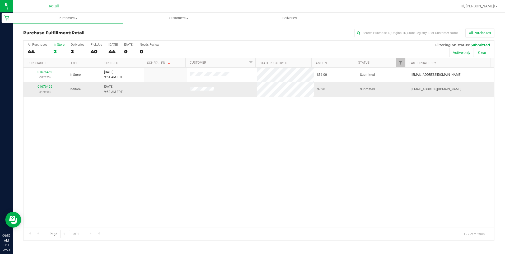
click at [45, 85] on div "01676455 (209693)" at bounding box center [45, 89] width 37 height 10
click at [46, 87] on link "01676455" at bounding box center [45, 87] width 15 height 4
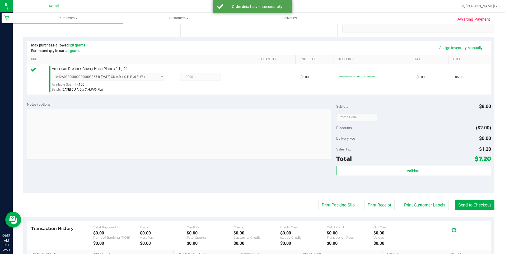
scroll to position [106, 0]
drag, startPoint x: 460, startPoint y: 206, endPoint x: 455, endPoint y: 209, distance: 5.7
click at [460, 206] on button "Send to Checkout" at bounding box center [475, 205] width 40 height 10
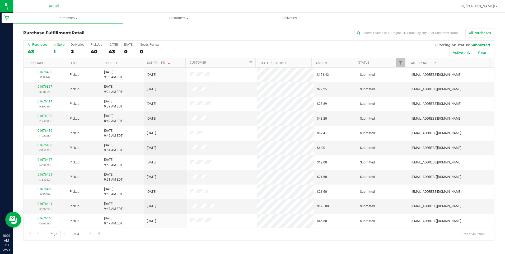
click at [59, 52] on div "1" at bounding box center [59, 52] width 11 height 6
click at [0, 0] on input "In Store 1" at bounding box center [0, 0] width 0 height 0
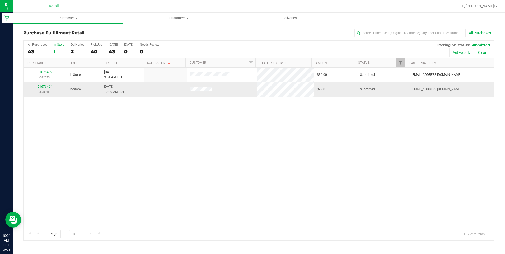
click at [52, 87] on link "01676464" at bounding box center [45, 87] width 15 height 4
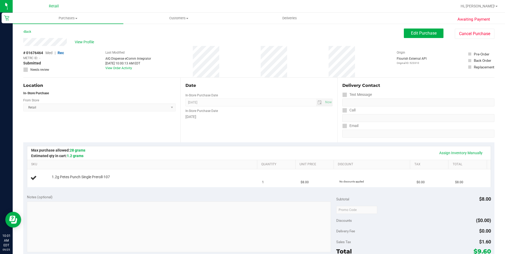
click at [218, 61] on div "# 01676464 Med | Rec METRC ID: - Submitted Needs review Last Modified AIQ Dispe…" at bounding box center [258, 61] width 471 height 31
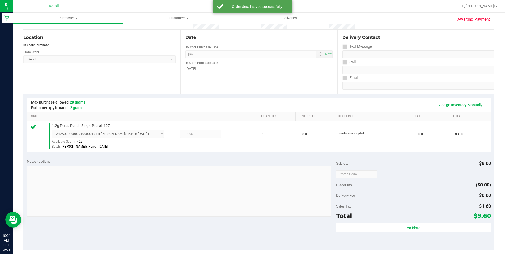
scroll to position [132, 0]
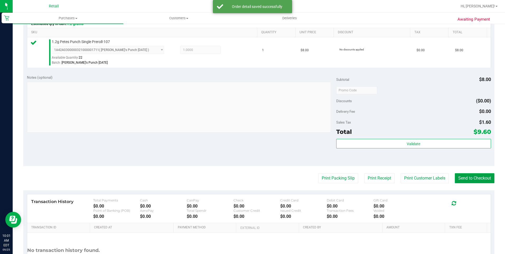
click at [459, 174] on button "Send to Checkout" at bounding box center [475, 178] width 40 height 10
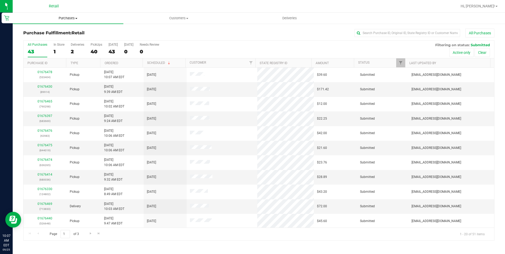
click at [67, 20] on span "Purchases" at bounding box center [68, 18] width 111 height 5
click at [59, 35] on li "Fulfillment" at bounding box center [68, 38] width 111 height 6
click at [375, 33] on input "text" at bounding box center [408, 33] width 106 height 8
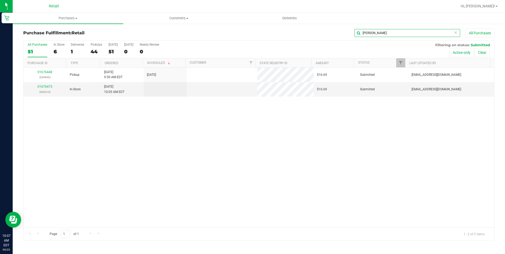
type input "[PERSON_NAME]"
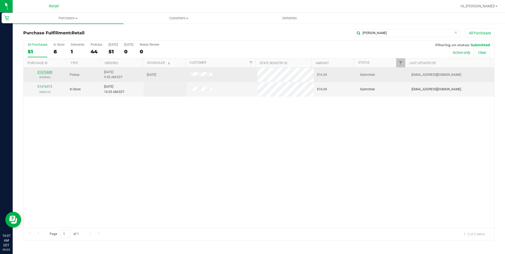
click at [50, 73] on link "01676448" at bounding box center [45, 72] width 15 height 4
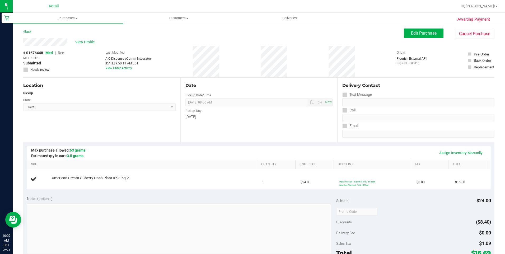
click at [345, 59] on div "# 01676448 Med | Rec METRC ID: - Submitted Needs review Last Modified AIQ Dispe…" at bounding box center [258, 61] width 471 height 31
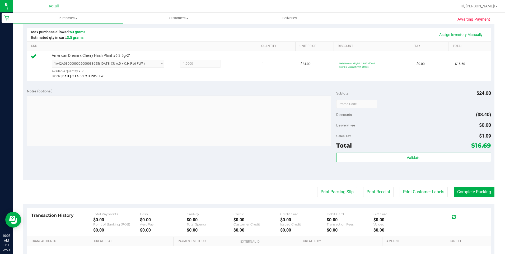
scroll to position [132, 0]
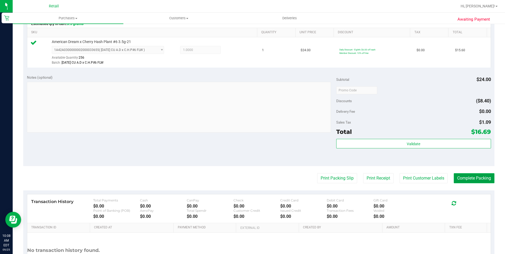
click at [478, 179] on button "Complete Packing" at bounding box center [474, 178] width 41 height 10
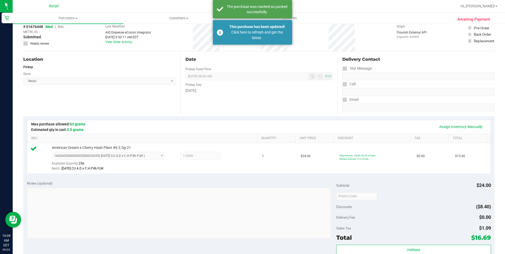
scroll to position [0, 0]
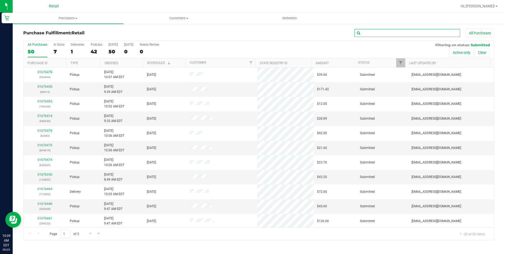
click at [375, 29] on input "text" at bounding box center [408, 33] width 106 height 8
type input "lat"
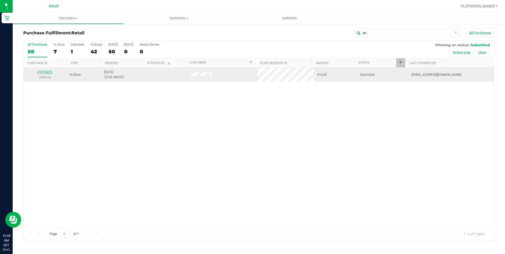
click at [49, 71] on link "01676473" at bounding box center [45, 72] width 15 height 4
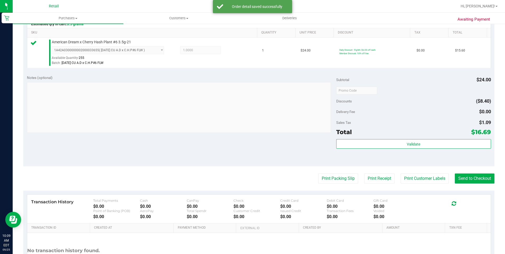
scroll to position [132, 0]
click at [478, 173] on purchase-details "Back Edit Purchase Cancel Purchase View Profile # 01676473 Med | Rec METRC ID: …" at bounding box center [258, 92] width 471 height 393
click at [475, 178] on button "Send to Checkout" at bounding box center [475, 178] width 40 height 10
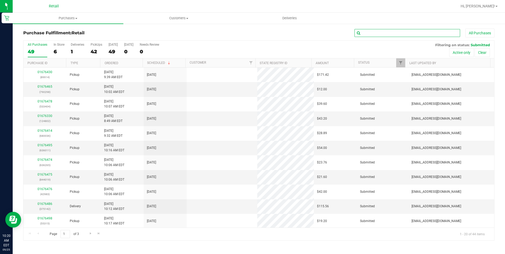
click at [379, 30] on input "text" at bounding box center [408, 33] width 106 height 8
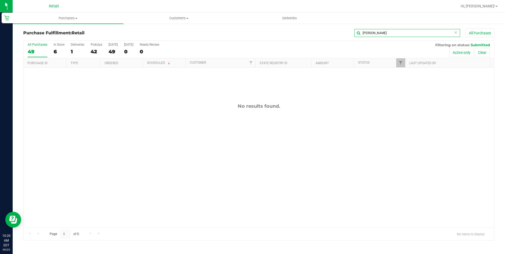
click at [394, 31] on input "[PERSON_NAME]" at bounding box center [408, 33] width 106 height 8
type input "hardy"
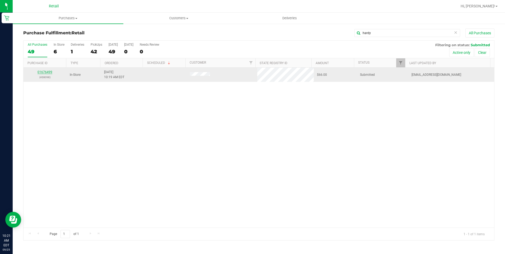
click at [45, 71] on link "01676499" at bounding box center [45, 72] width 15 height 4
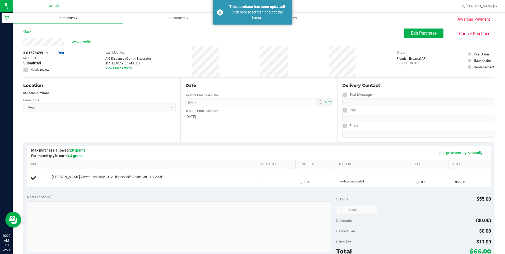
click at [66, 18] on span "Purchases" at bounding box center [68, 18] width 111 height 5
click at [50, 36] on li "Fulfillment" at bounding box center [68, 38] width 111 height 6
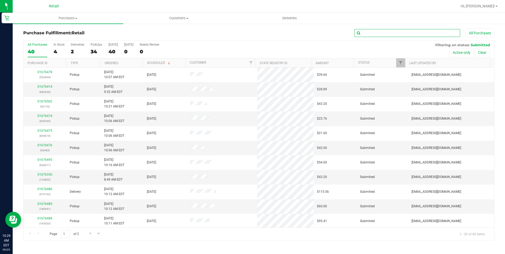
click at [373, 31] on input "text" at bounding box center [408, 33] width 106 height 8
type input "[PERSON_NAME]"
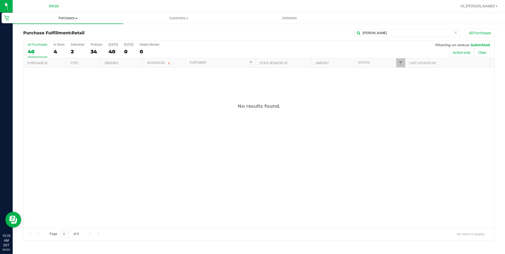
click at [55, 19] on span "Purchases" at bounding box center [68, 18] width 111 height 5
click at [387, 27] on div "Purchase Fulfillment: Retail [PERSON_NAME] All Purchases All Purchases 40 In St…" at bounding box center [259, 134] width 493 height 223
click at [455, 31] on icon at bounding box center [456, 32] width 4 height 6
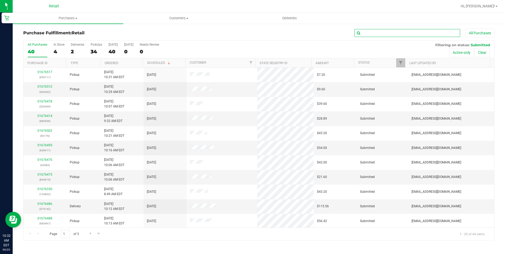
click at [379, 35] on input "text" at bounding box center [408, 33] width 106 height 8
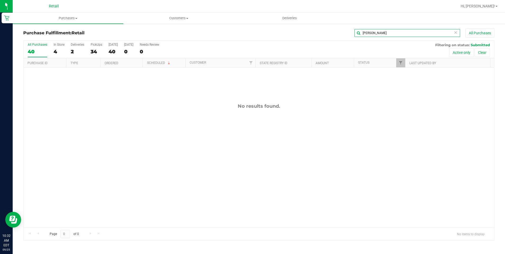
drag, startPoint x: 377, startPoint y: 33, endPoint x: 308, endPoint y: 27, distance: 70.0
click at [308, 27] on div "Purchase Fulfillment: Retail [PERSON_NAME] All Purchases All Purchases 40 In St…" at bounding box center [259, 134] width 493 height 223
type input "[PERSON_NAME]"
click at [389, 30] on input "[PERSON_NAME]" at bounding box center [408, 33] width 106 height 8
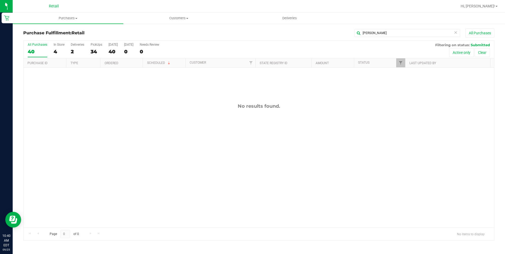
click at [457, 31] on icon at bounding box center [456, 32] width 4 height 6
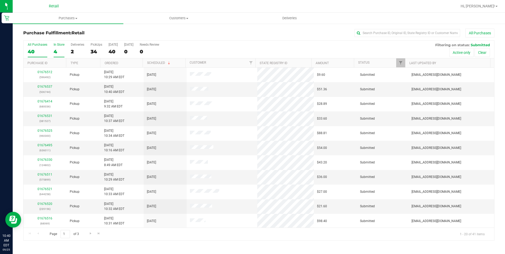
click at [58, 50] on div "4" at bounding box center [59, 52] width 11 height 6
click at [0, 0] on input "In Store 4" at bounding box center [0, 0] width 0 height 0
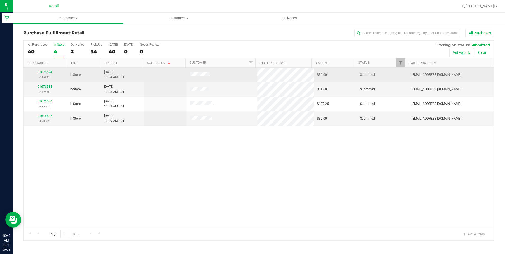
click at [45, 71] on link "01676524" at bounding box center [45, 72] width 15 height 4
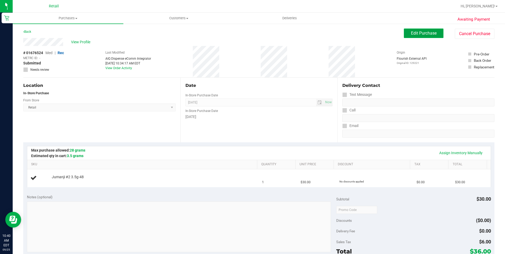
click at [418, 33] on span "Edit Purchase" at bounding box center [424, 33] width 26 height 5
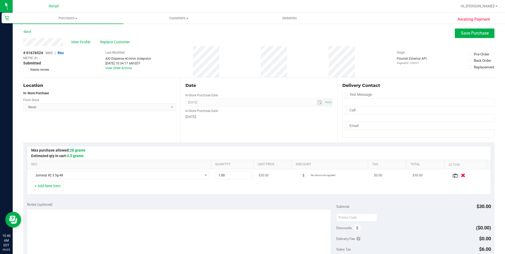
click at [461, 175] on icon "button" at bounding box center [463, 176] width 4 height 4
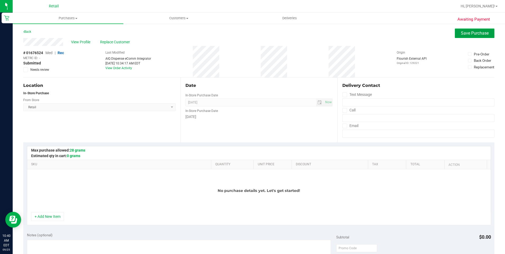
click at [480, 35] on span "Save Purchase" at bounding box center [475, 33] width 28 height 5
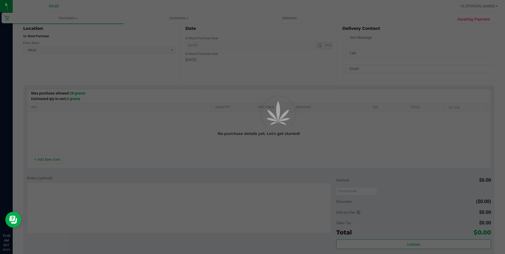
scroll to position [132, 0]
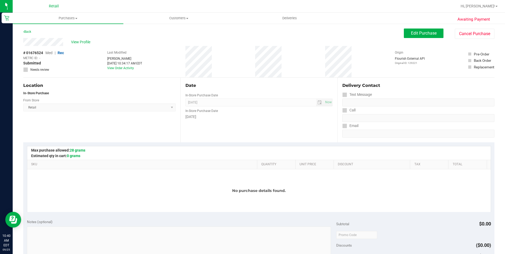
click at [82, 48] on div "# 01676524 Med | Rec METRC ID: - Submitted Needs review Last Modified [PERSON_N…" at bounding box center [258, 61] width 471 height 31
click at [90, 40] on span "View Profile" at bounding box center [81, 42] width 21 height 6
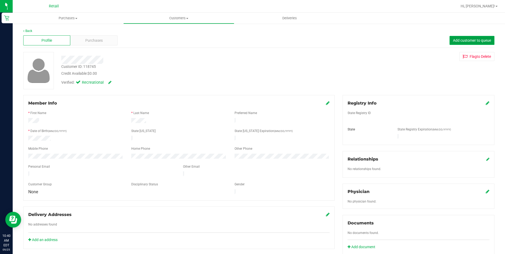
click at [453, 40] on span "Add customer to queue" at bounding box center [472, 40] width 38 height 4
click at [71, 20] on span "Purchases" at bounding box center [68, 18] width 111 height 5
click at [52, 40] on li "Fulfillment" at bounding box center [68, 38] width 111 height 6
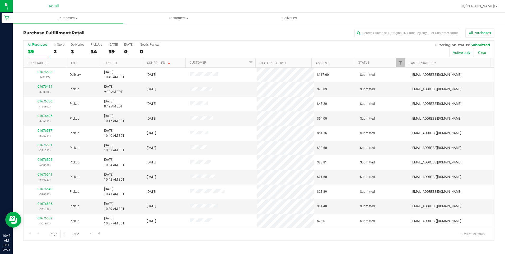
click at [89, 48] on div "All Purchases 39 In Store 2 Deliveries 3 PickUps 34 [DATE] 39 [DATE] 0 Needs Re…" at bounding box center [259, 50] width 471 height 18
click at [92, 48] on label "PickUps 34" at bounding box center [97, 50] width 12 height 15
click at [0, 0] on input "PickUps 34" at bounding box center [0, 0] width 0 height 0
click at [379, 31] on input "text" at bounding box center [408, 33] width 106 height 8
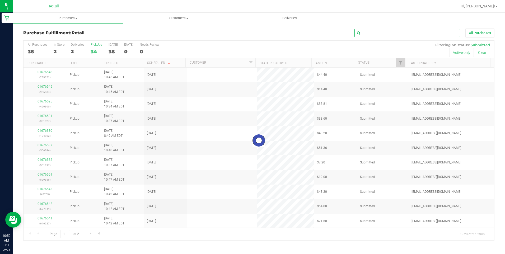
click at [365, 31] on input "text" at bounding box center [408, 33] width 106 height 8
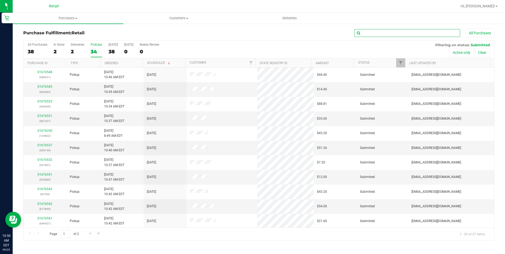
click at [365, 31] on input "text" at bounding box center [408, 33] width 106 height 8
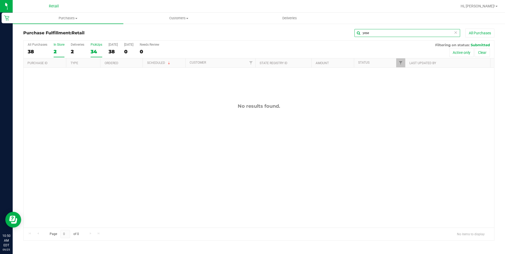
type input "yese"
click at [54, 52] on div "2" at bounding box center [59, 52] width 11 height 6
click at [0, 0] on input "In Store 2" at bounding box center [0, 0] width 0 height 0
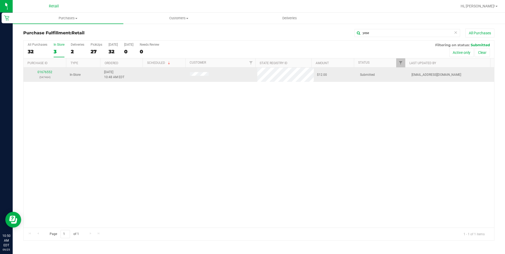
click at [49, 75] on div "01676552 (547464)" at bounding box center [45, 75] width 37 height 10
click at [50, 73] on link "01676552" at bounding box center [45, 72] width 15 height 4
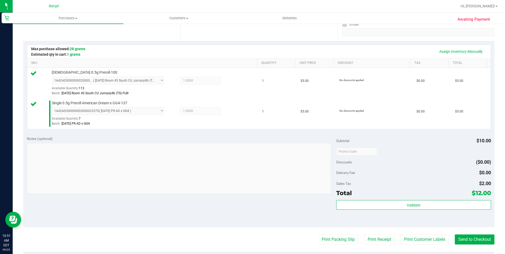
scroll to position [132, 0]
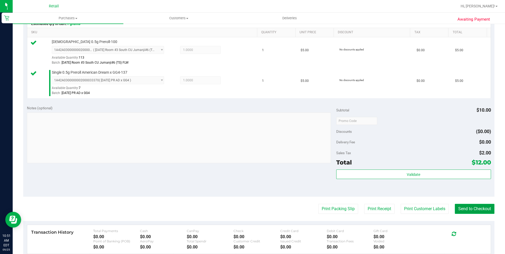
click at [478, 212] on button "Send to Checkout" at bounding box center [475, 209] width 40 height 10
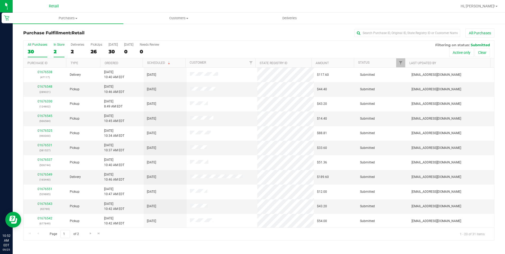
click at [55, 51] on div "2" at bounding box center [59, 52] width 11 height 6
click at [0, 0] on input "In Store 2" at bounding box center [0, 0] width 0 height 0
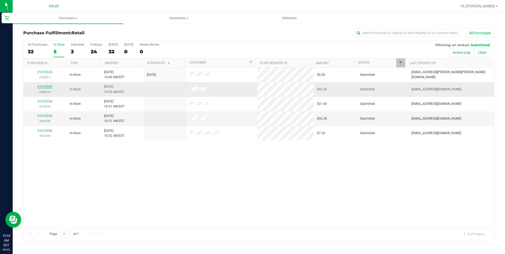
click at [41, 85] on link "01676553" at bounding box center [45, 87] width 15 height 4
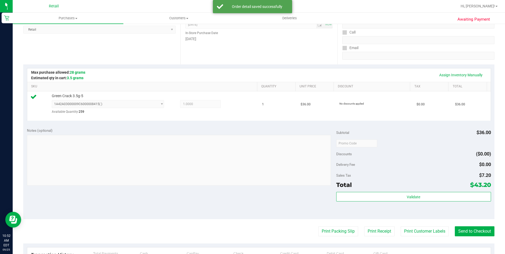
scroll to position [132, 0]
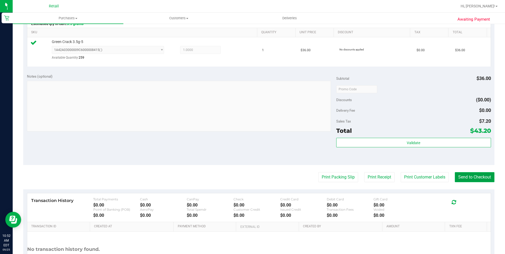
click at [457, 175] on button "Send to Checkout" at bounding box center [475, 177] width 40 height 10
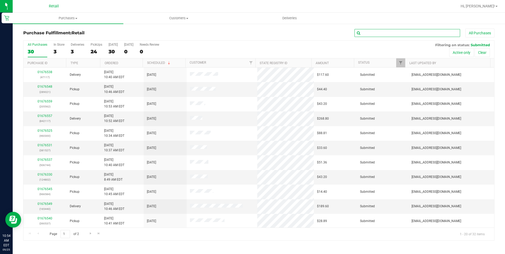
click at [406, 33] on input "text" at bounding box center [408, 33] width 106 height 8
type input "[PERSON_NAME]"
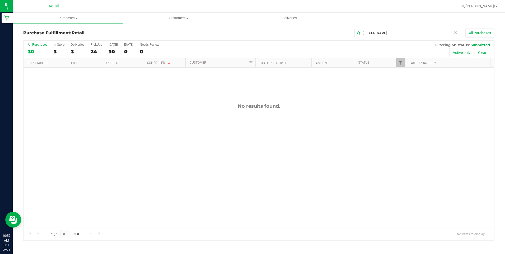
click at [454, 33] on icon at bounding box center [456, 32] width 4 height 6
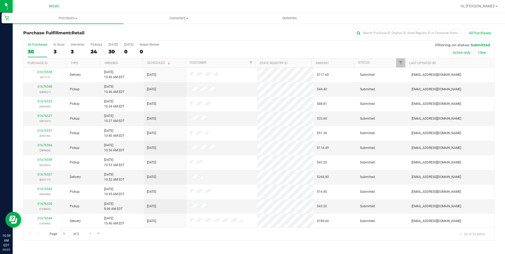
click at [92, 49] on div "24" at bounding box center [97, 52] width 12 height 6
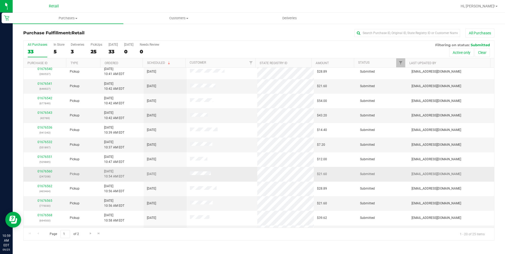
scroll to position [132, 0]
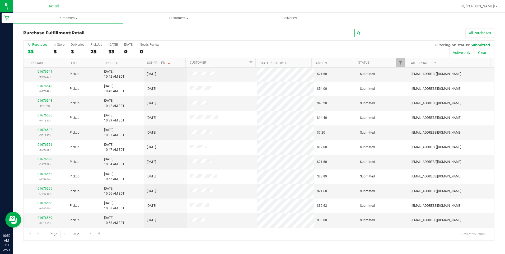
drag, startPoint x: 376, startPoint y: 37, endPoint x: 376, endPoint y: 33, distance: 3.5
click at [376, 36] on input "text" at bounding box center [408, 33] width 106 height 8
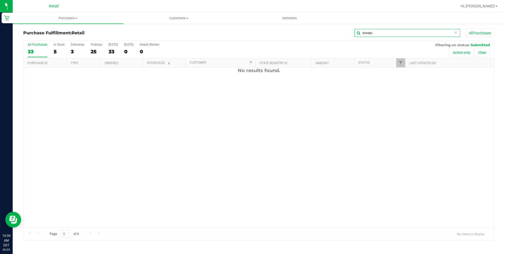
scroll to position [0, 0]
type input "bro"
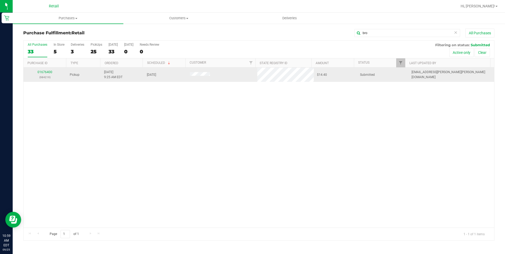
click at [47, 75] on p "(984219)" at bounding box center [45, 77] width 37 height 5
click at [51, 73] on link "01676400" at bounding box center [45, 72] width 15 height 4
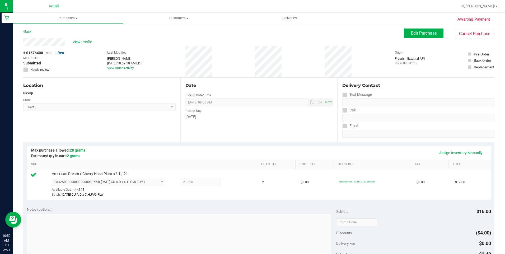
scroll to position [159, 0]
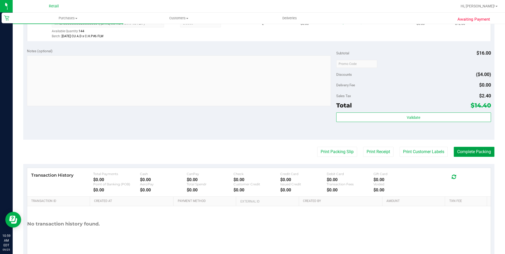
click at [478, 151] on button "Complete Packing" at bounding box center [474, 152] width 41 height 10
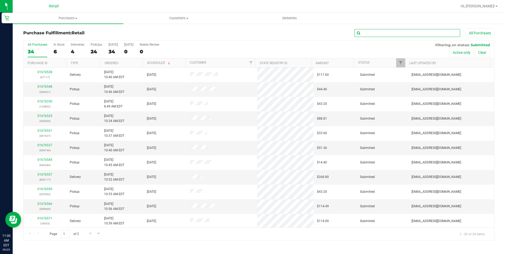
click at [387, 34] on input "text" at bounding box center [408, 33] width 106 height 8
type input "[PERSON_NAME]"
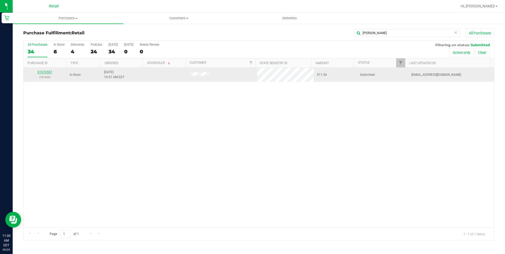
click at [47, 74] on link "01676567" at bounding box center [45, 72] width 15 height 4
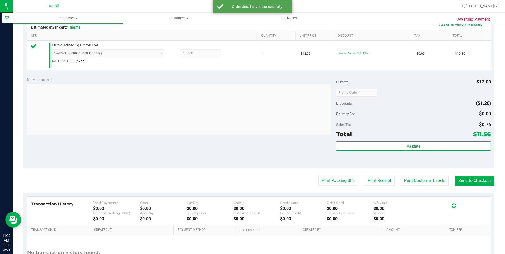
scroll to position [159, 0]
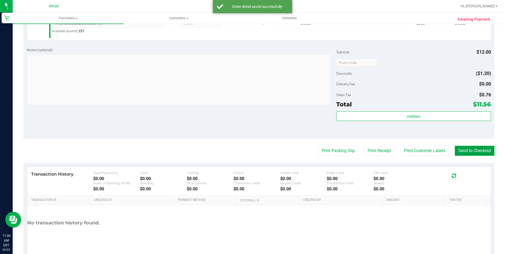
click at [459, 156] on button "Send to Checkout" at bounding box center [475, 151] width 40 height 10
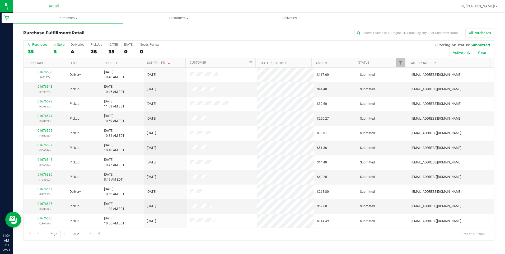
click at [54, 47] on label "In Store 5" at bounding box center [59, 50] width 11 height 15
click at [0, 0] on input "In Store 5" at bounding box center [0, 0] width 0 height 0
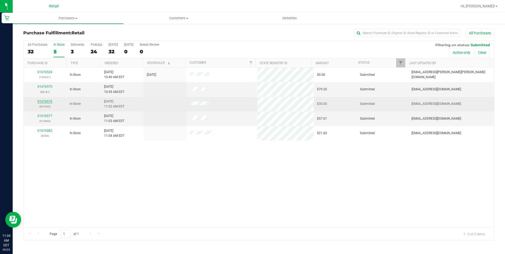
click at [45, 103] on link "01676576" at bounding box center [45, 102] width 15 height 4
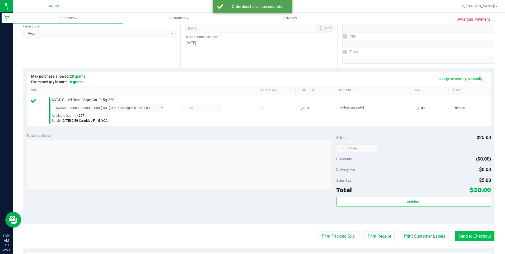
scroll to position [106, 0]
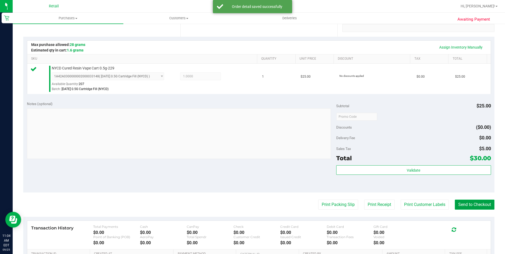
click at [484, 205] on button "Send to Checkout" at bounding box center [475, 205] width 40 height 10
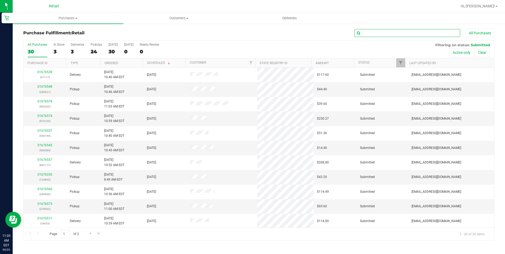
click at [382, 35] on input "text" at bounding box center [408, 33] width 106 height 8
type input "[PERSON_NAME]"
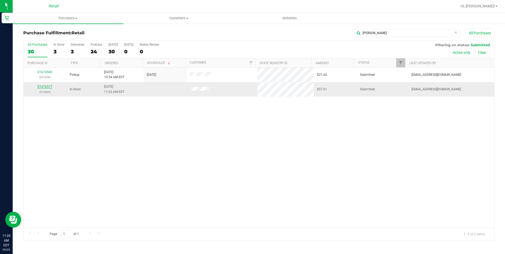
click at [50, 87] on link "01676577" at bounding box center [45, 87] width 15 height 4
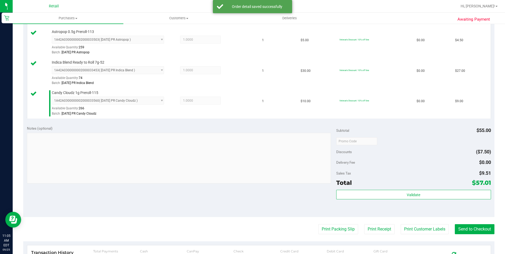
scroll to position [238, 0]
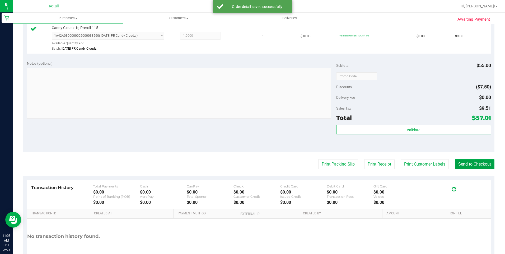
click at [476, 161] on button "Send to Checkout" at bounding box center [475, 164] width 40 height 10
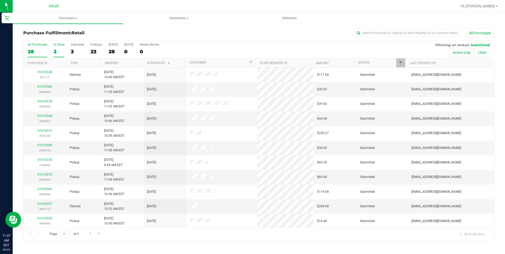
click at [57, 49] on div "2" at bounding box center [59, 52] width 11 height 6
click at [0, 0] on input "In Store 2" at bounding box center [0, 0] width 0 height 0
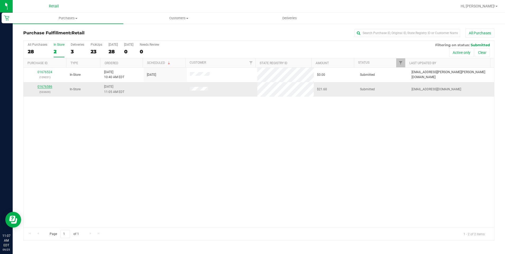
click at [49, 88] on link "01676586" at bounding box center [45, 87] width 15 height 4
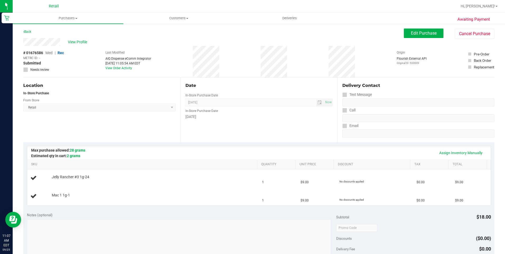
click at [222, 59] on div "# 01676586 Med | Rec METRC ID: - Submitted Needs review Last Modified AIQ Dispe…" at bounding box center [258, 61] width 471 height 31
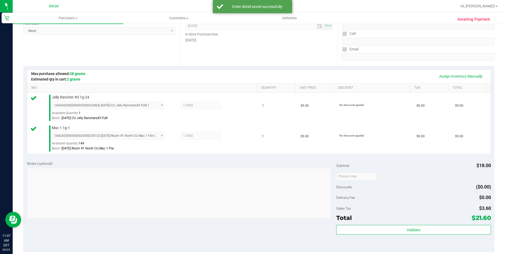
scroll to position [132, 0]
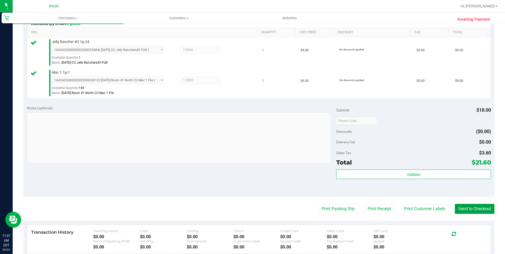
click at [471, 210] on button "Send to Checkout" at bounding box center [475, 209] width 40 height 10
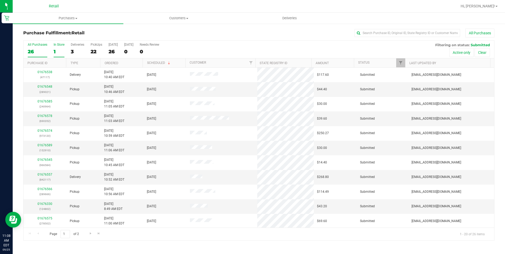
click at [59, 50] on div "1" at bounding box center [59, 52] width 11 height 6
click at [0, 0] on input "In Store 1" at bounding box center [0, 0] width 0 height 0
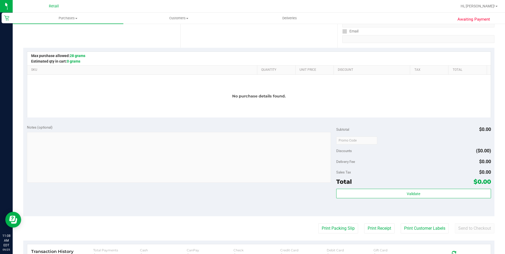
scroll to position [53, 0]
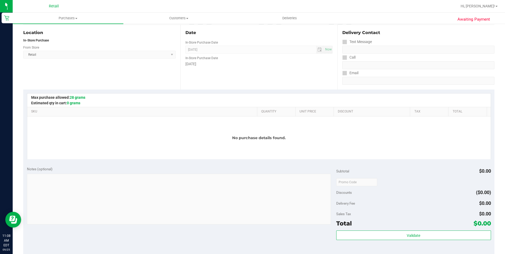
drag, startPoint x: 335, startPoint y: 148, endPoint x: 336, endPoint y: 151, distance: 3.7
click at [335, 148] on div "No purchase details found." at bounding box center [259, 138] width 464 height 43
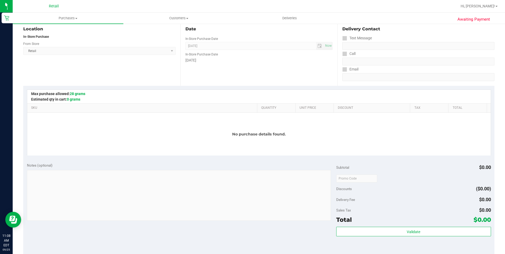
scroll to position [0, 0]
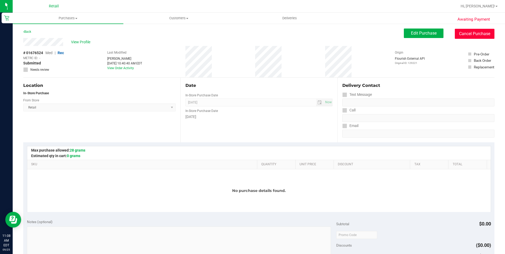
click at [463, 38] on button "Cancel Purchase" at bounding box center [475, 34] width 40 height 10
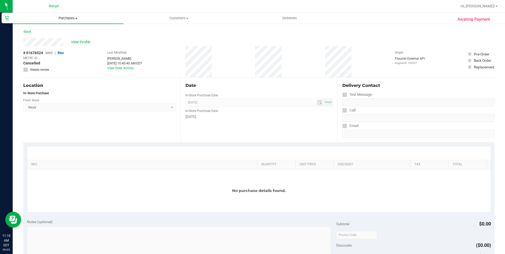
click at [60, 17] on span "Purchases" at bounding box center [68, 18] width 111 height 5
click at [61, 35] on li "Summary of purchases" at bounding box center [68, 32] width 111 height 6
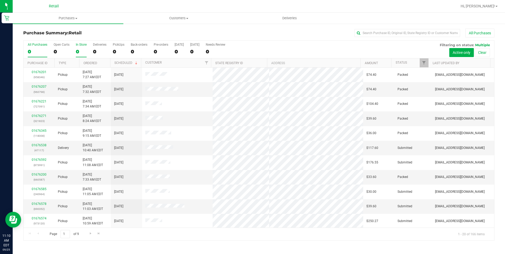
click at [79, 51] on div "0" at bounding box center [81, 52] width 11 height 6
click at [0, 0] on input "In Store 0" at bounding box center [0, 0] width 0 height 0
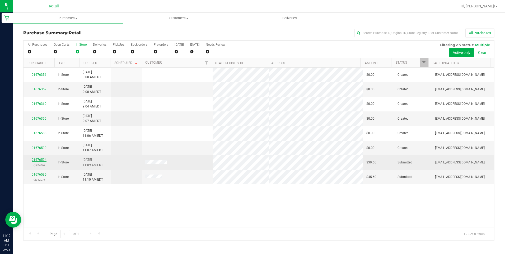
click at [41, 161] on link "01676594" at bounding box center [39, 160] width 15 height 4
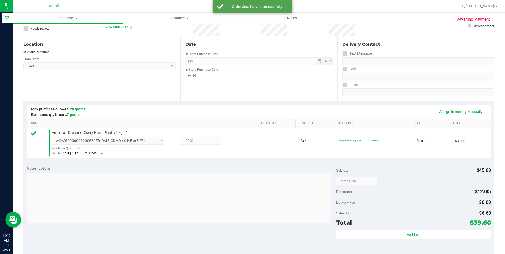
scroll to position [79, 0]
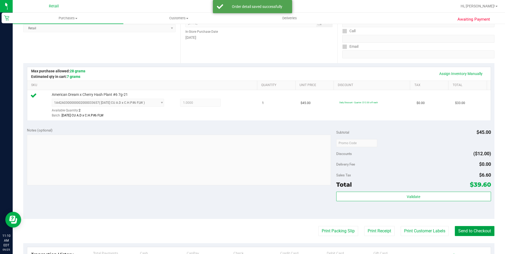
click at [471, 234] on button "Send to Checkout" at bounding box center [475, 231] width 40 height 10
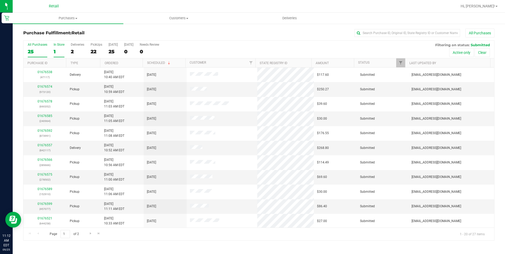
click at [57, 50] on div "1" at bounding box center [59, 52] width 11 height 6
click at [0, 0] on input "In Store 1" at bounding box center [0, 0] width 0 height 0
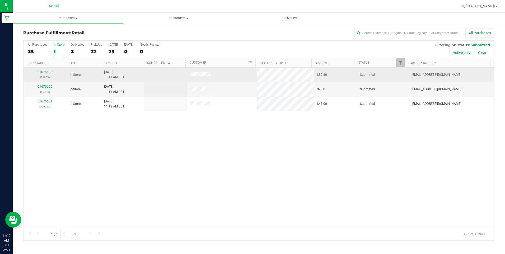
click at [45, 71] on link "01676598" at bounding box center [45, 72] width 15 height 4
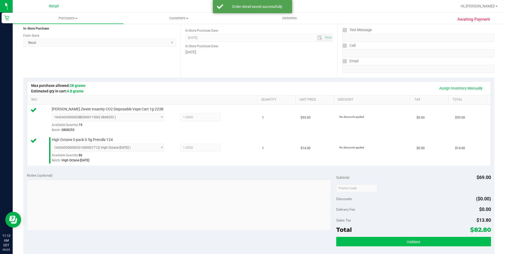
scroll to position [132, 0]
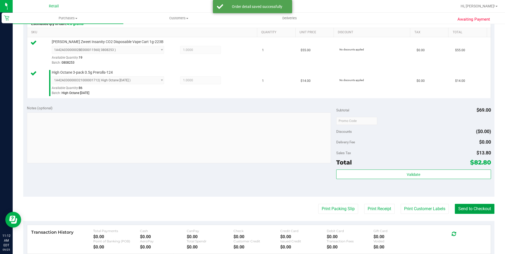
click at [481, 204] on button "Send to Checkout" at bounding box center [475, 209] width 40 height 10
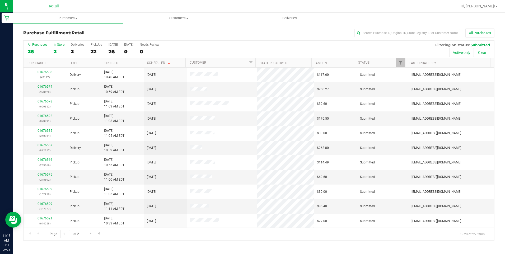
click at [55, 52] on div "2" at bounding box center [59, 52] width 11 height 6
click at [0, 0] on input "In Store 2" at bounding box center [0, 0] width 0 height 0
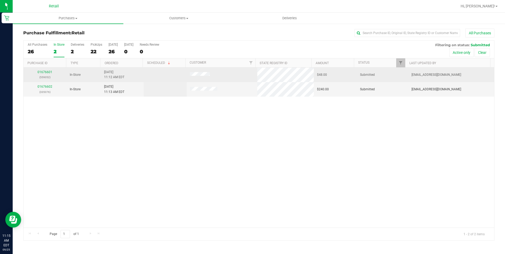
click at [47, 75] on p "(559052)" at bounding box center [45, 77] width 37 height 5
click at [50, 71] on link "01676601" at bounding box center [45, 72] width 15 height 4
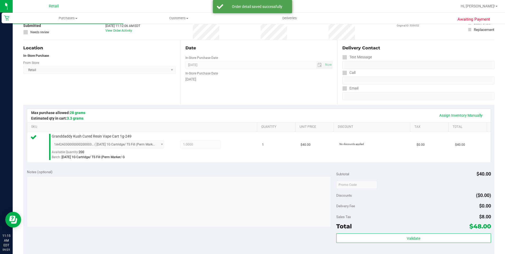
scroll to position [106, 0]
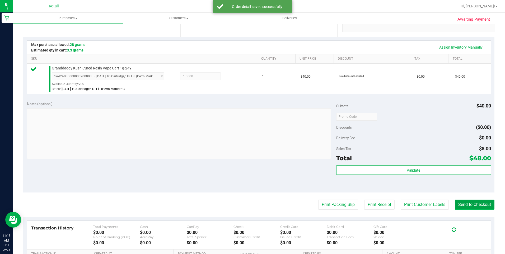
click at [474, 208] on button "Send to Checkout" at bounding box center [475, 205] width 40 height 10
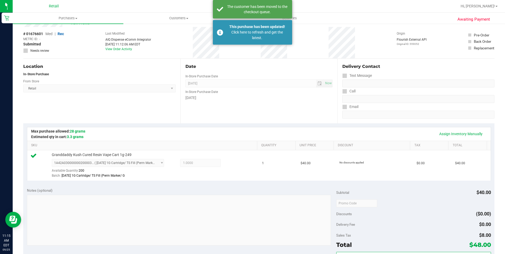
scroll to position [0, 0]
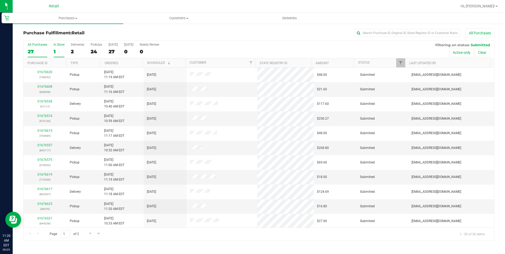
click at [54, 51] on div "1" at bounding box center [59, 52] width 11 height 6
click at [0, 0] on input "In Store 1" at bounding box center [0, 0] width 0 height 0
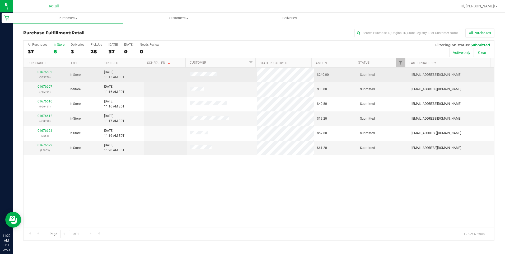
drag, startPoint x: 46, startPoint y: 70, endPoint x: 46, endPoint y: 74, distance: 4.2
click at [46, 70] on div "01676602 (335076)" at bounding box center [45, 75] width 37 height 10
click at [46, 74] on link "01676602" at bounding box center [45, 72] width 15 height 4
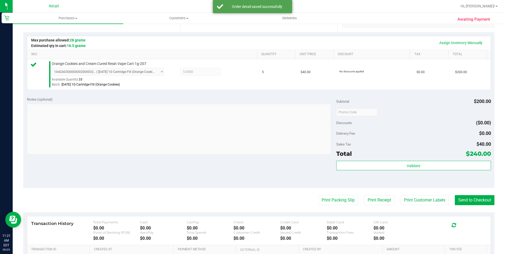
scroll to position [132, 0]
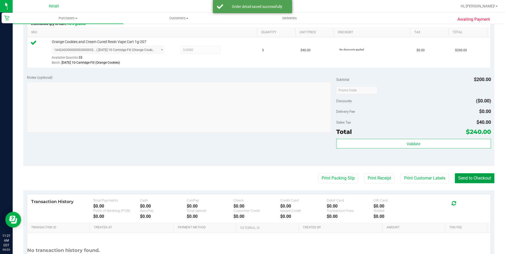
click at [479, 177] on button "Send to Checkout" at bounding box center [475, 178] width 40 height 10
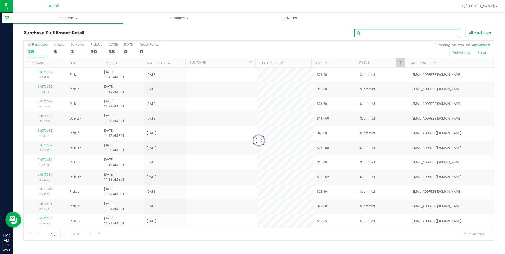
click at [410, 32] on input "text" at bounding box center [408, 33] width 106 height 8
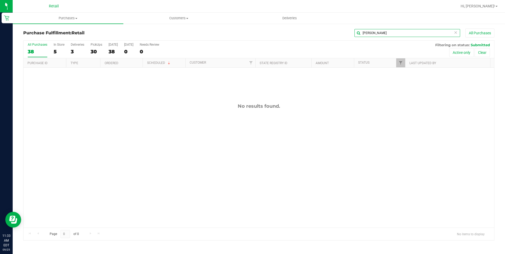
click at [399, 31] on input "[PERSON_NAME]" at bounding box center [408, 33] width 106 height 8
type input "[PERSON_NAME]"
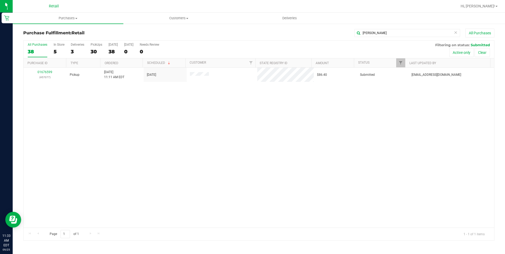
click at [185, 115] on div "01676599 (457077) Pickup [DATE] 11:11 AM EDT 9/25/2025 $86.40 Submitted [EMAIL_…" at bounding box center [259, 148] width 471 height 160
click at [456, 34] on icon at bounding box center [456, 32] width 4 height 6
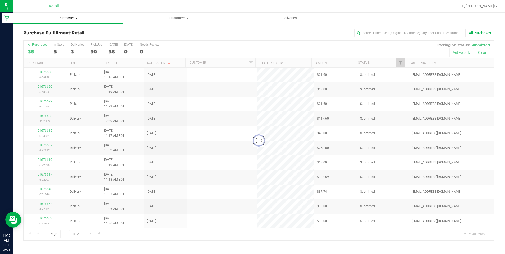
click at [66, 21] on uib-tab-heading "Purchases Summary of purchases Fulfillment All purchases" at bounding box center [68, 18] width 111 height 11
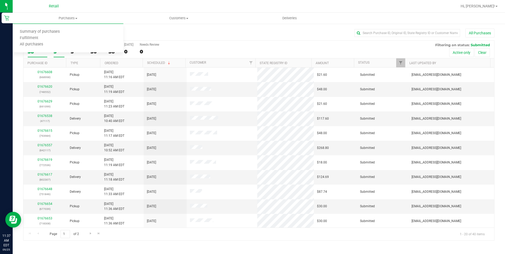
click at [56, 55] on label "In Store 5" at bounding box center [59, 50] width 11 height 15
click at [0, 0] on input "In Store 5" at bounding box center [0, 0] width 0 height 0
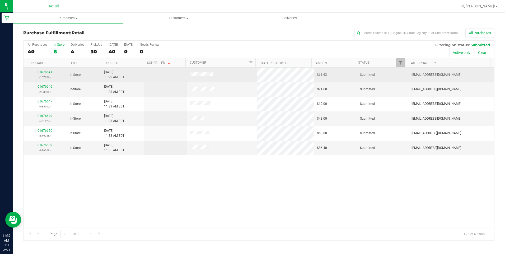
click at [50, 73] on link "01676641" at bounding box center [45, 72] width 15 height 4
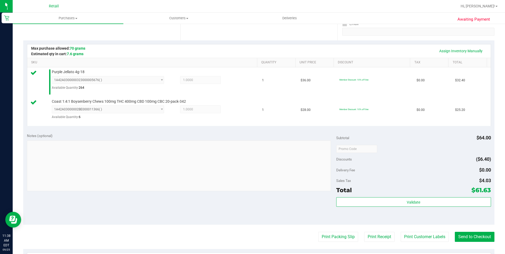
scroll to position [106, 0]
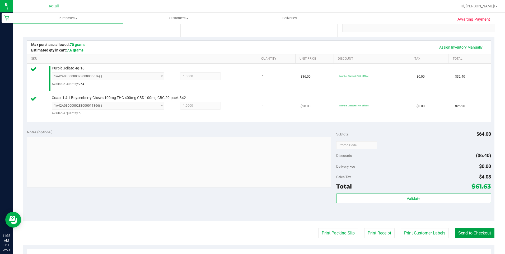
click at [481, 232] on button "Send to Checkout" at bounding box center [475, 233] width 40 height 10
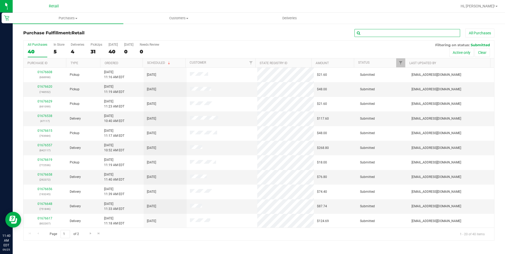
click at [410, 35] on input "text" at bounding box center [408, 33] width 106 height 8
type input "[PERSON_NAME]"
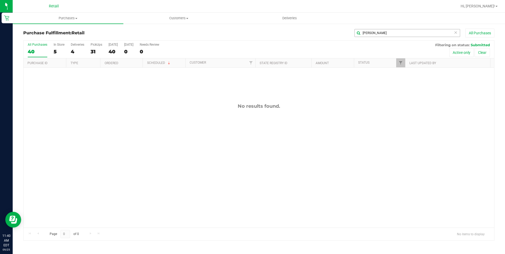
click at [456, 33] on icon at bounding box center [456, 32] width 4 height 6
click at [419, 38] on div "Purchase Fulfillment: Retail All Purchases" at bounding box center [258, 35] width 471 height 12
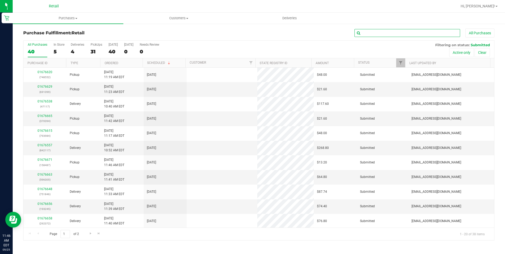
click at [363, 32] on input "text" at bounding box center [408, 33] width 106 height 8
type input "mario"
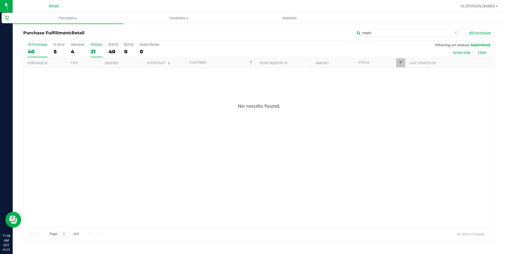
click at [93, 49] on div "31" at bounding box center [97, 52] width 12 height 6
click at [0, 0] on input "PickUps 31" at bounding box center [0, 0] width 0 height 0
click at [455, 31] on icon at bounding box center [456, 32] width 4 height 6
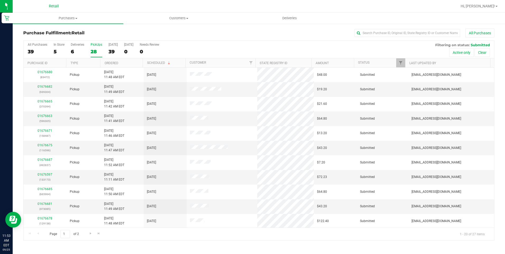
click at [96, 50] on div "28" at bounding box center [97, 52] width 12 height 6
click at [0, 0] on input "PickUps 28" at bounding box center [0, 0] width 0 height 0
click at [409, 33] on input "text" at bounding box center [408, 33] width 106 height 8
type input "[PERSON_NAME]"
